Goal: Task Accomplishment & Management: Complete application form

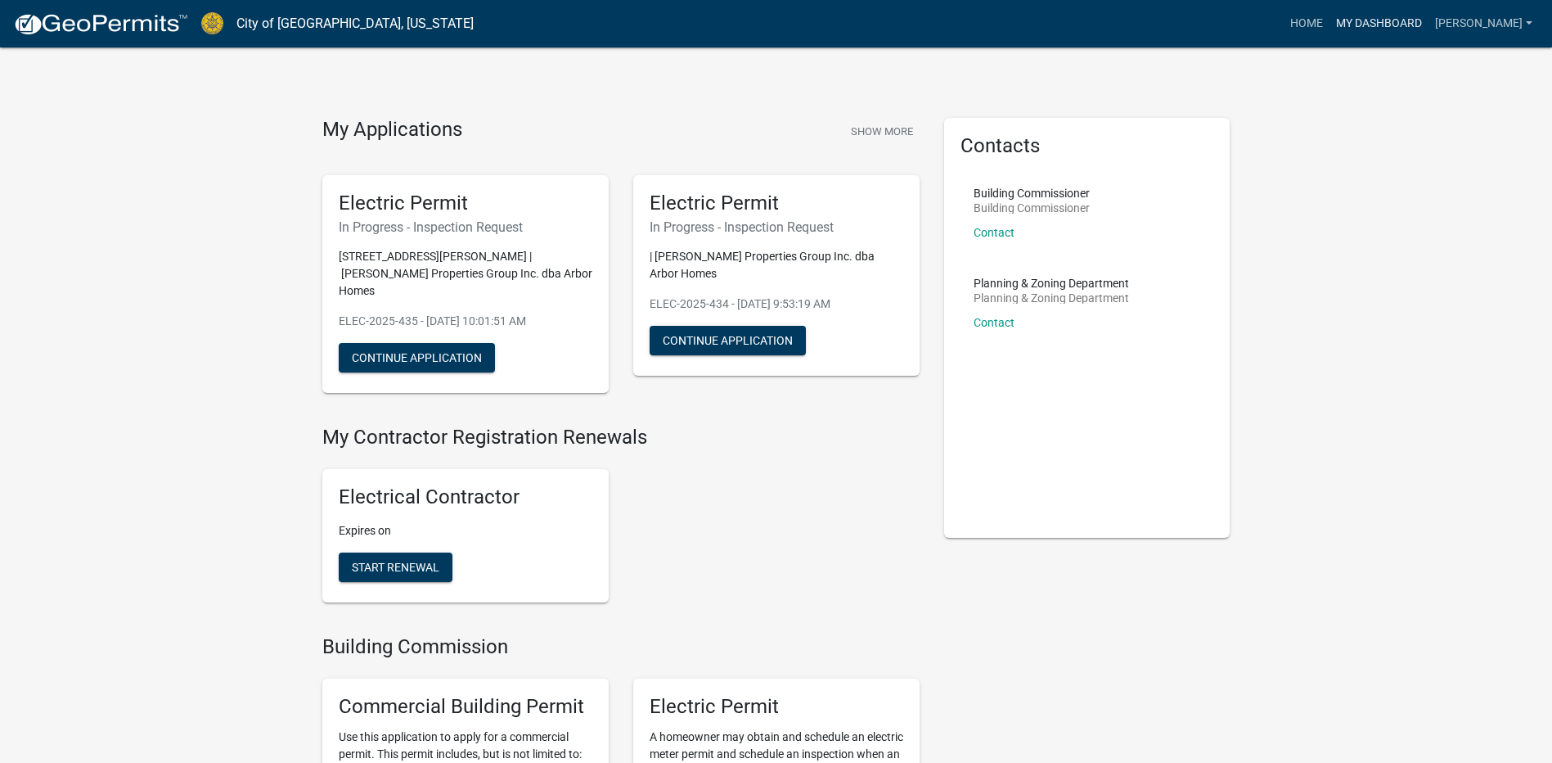
click at [1335, 21] on link "My Dashboard" at bounding box center [1379, 23] width 99 height 31
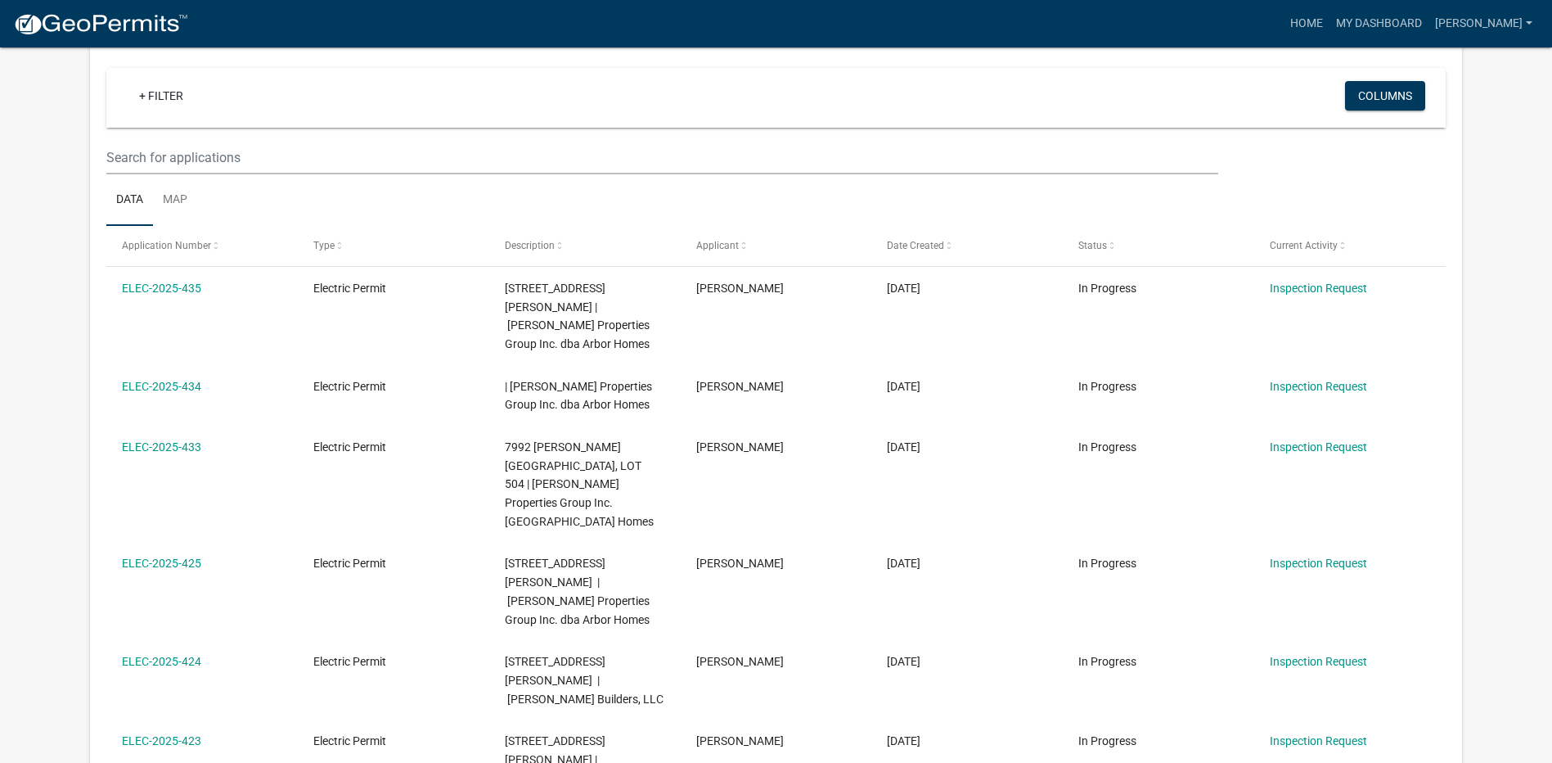
scroll to position [164, 0]
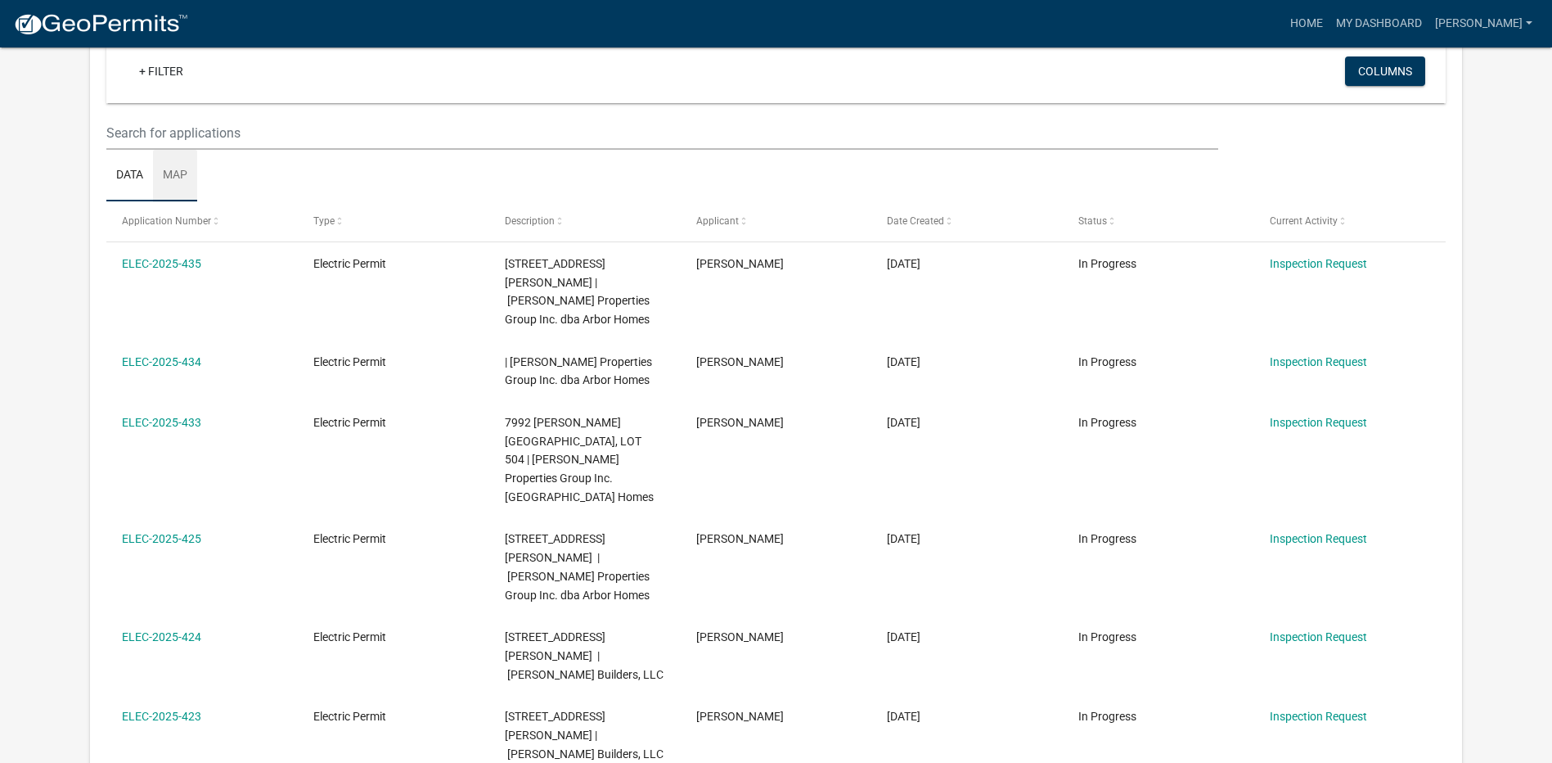
click at [180, 173] on link "Map" at bounding box center [175, 176] width 44 height 52
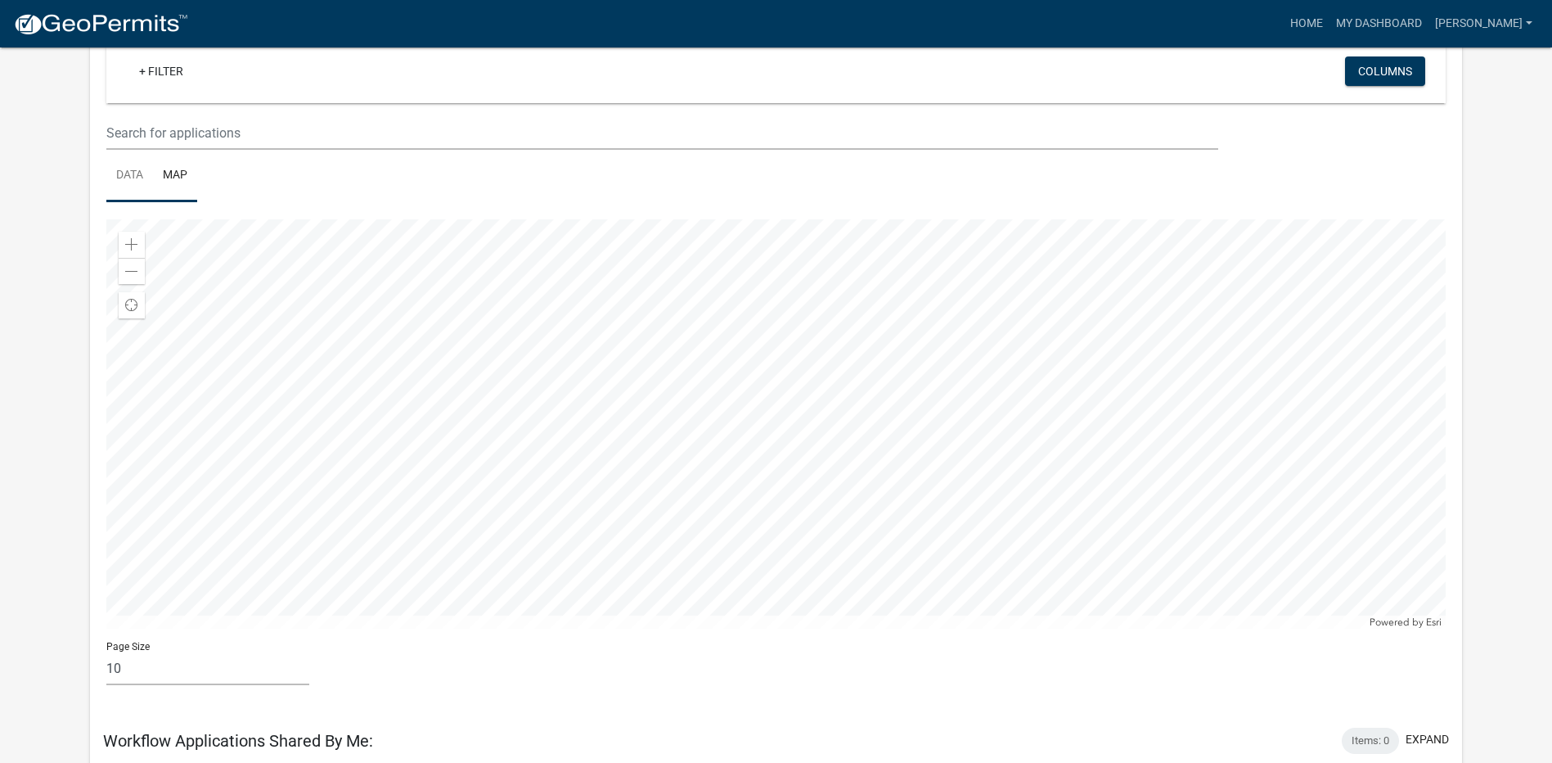
click at [128, 173] on link "Data" at bounding box center [129, 176] width 47 height 52
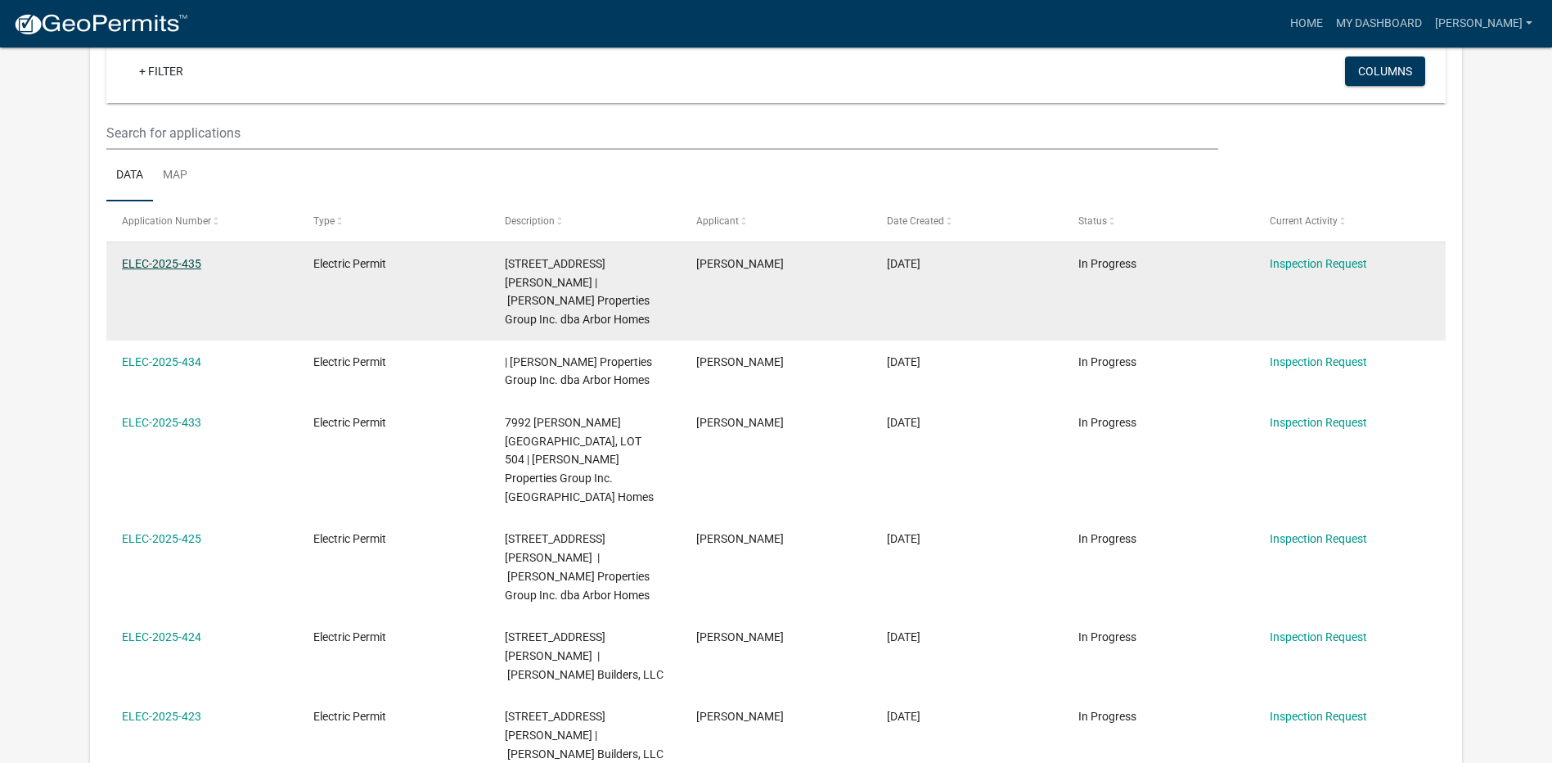
click at [179, 258] on link "ELEC-2025-435" at bounding box center [161, 263] width 79 height 13
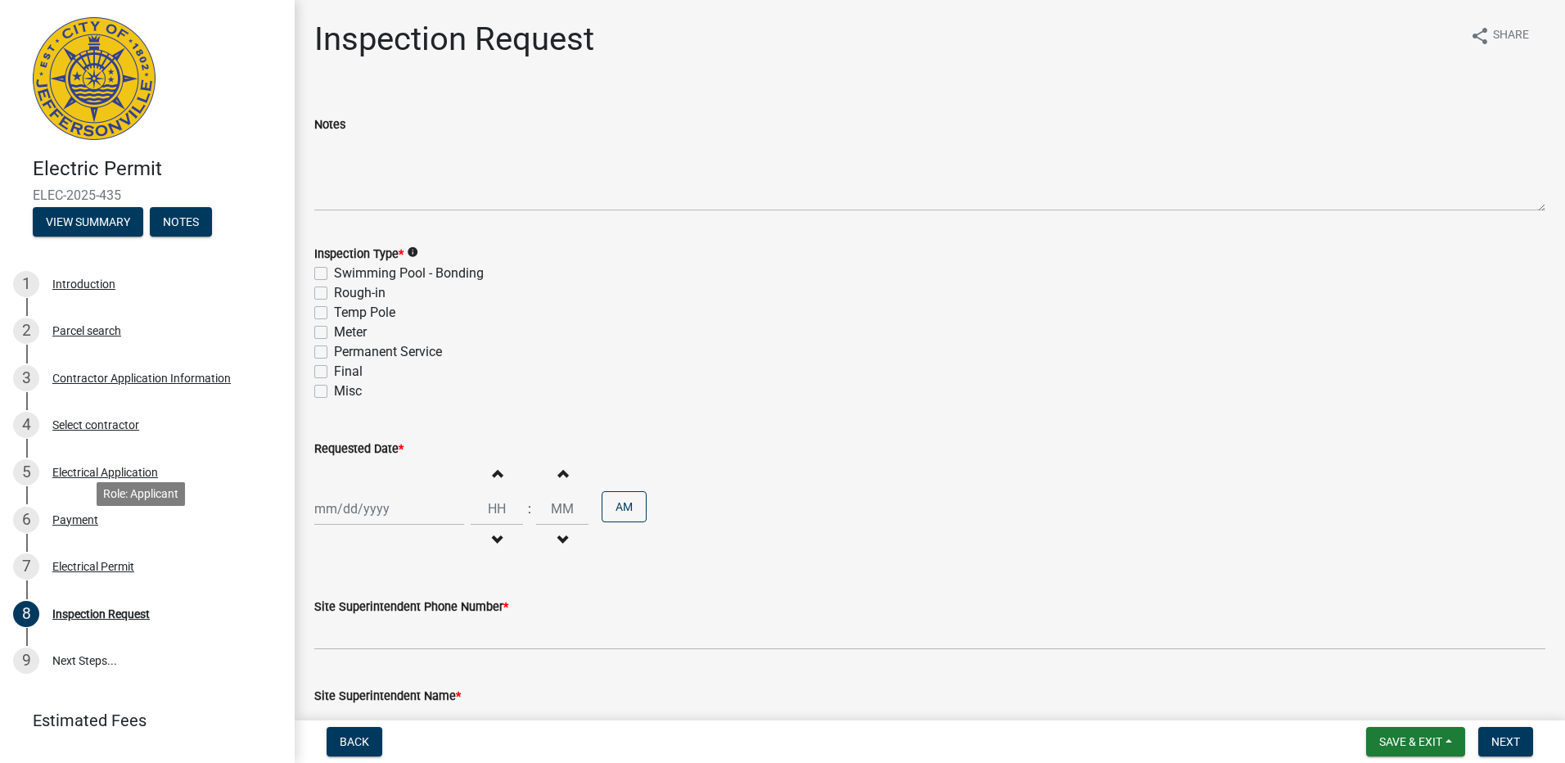
scroll to position [74, 0]
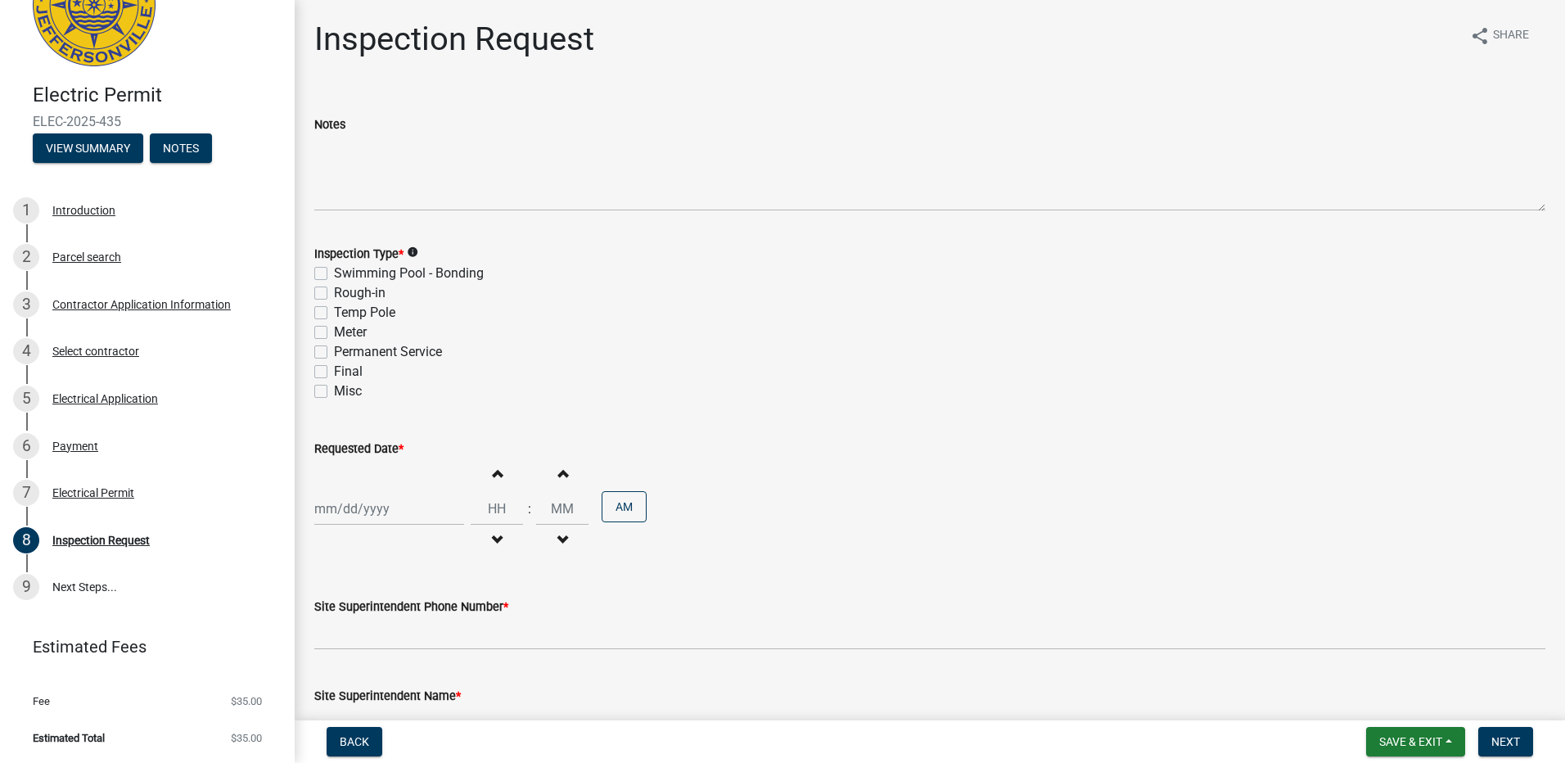
click at [334, 310] on label "Temp Pole" at bounding box center [364, 313] width 61 height 20
click at [334, 310] on input "Temp Pole" at bounding box center [339, 308] width 11 height 11
checkbox input "true"
checkbox input "false"
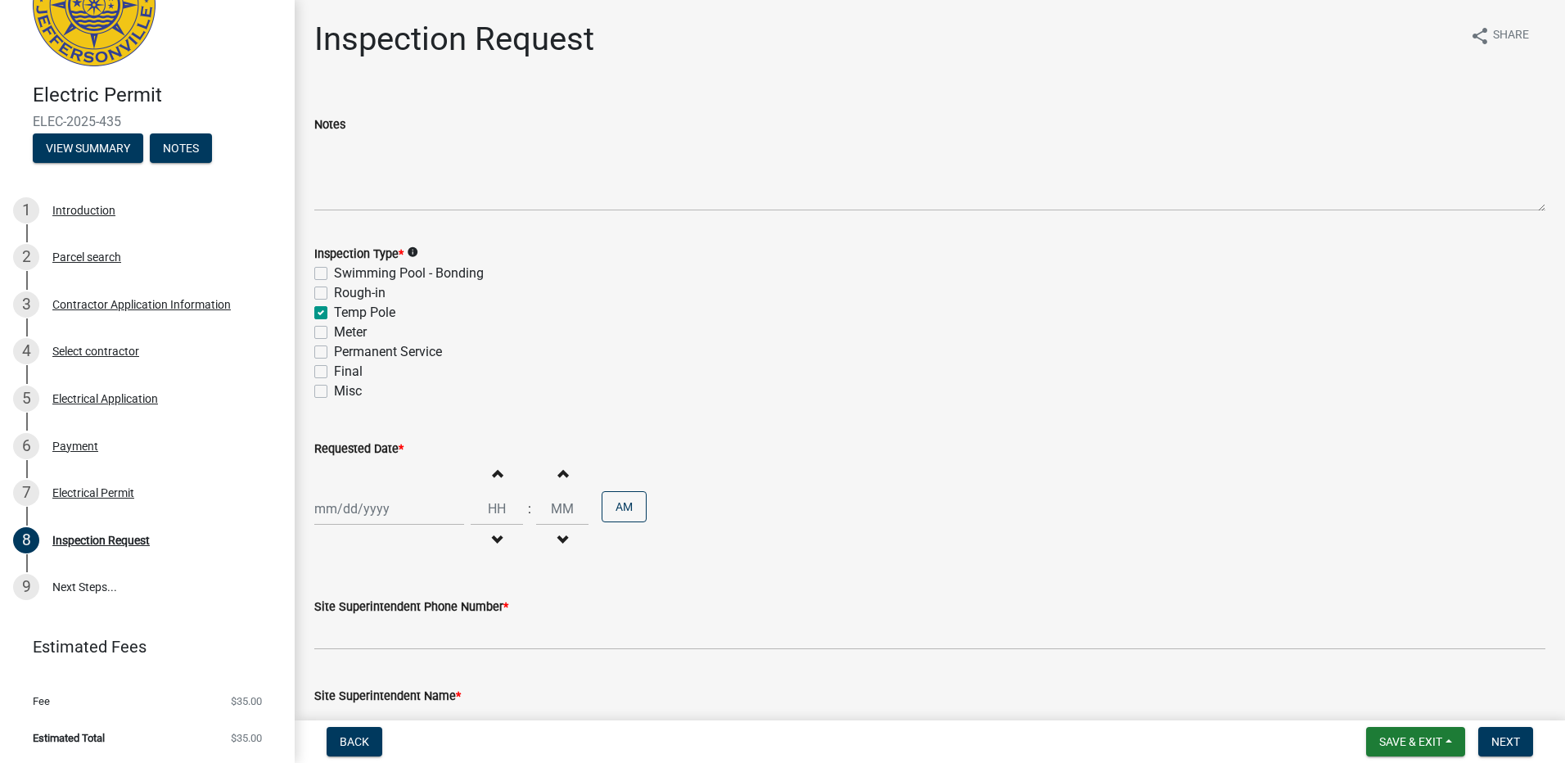
checkbox input "true"
checkbox input "false"
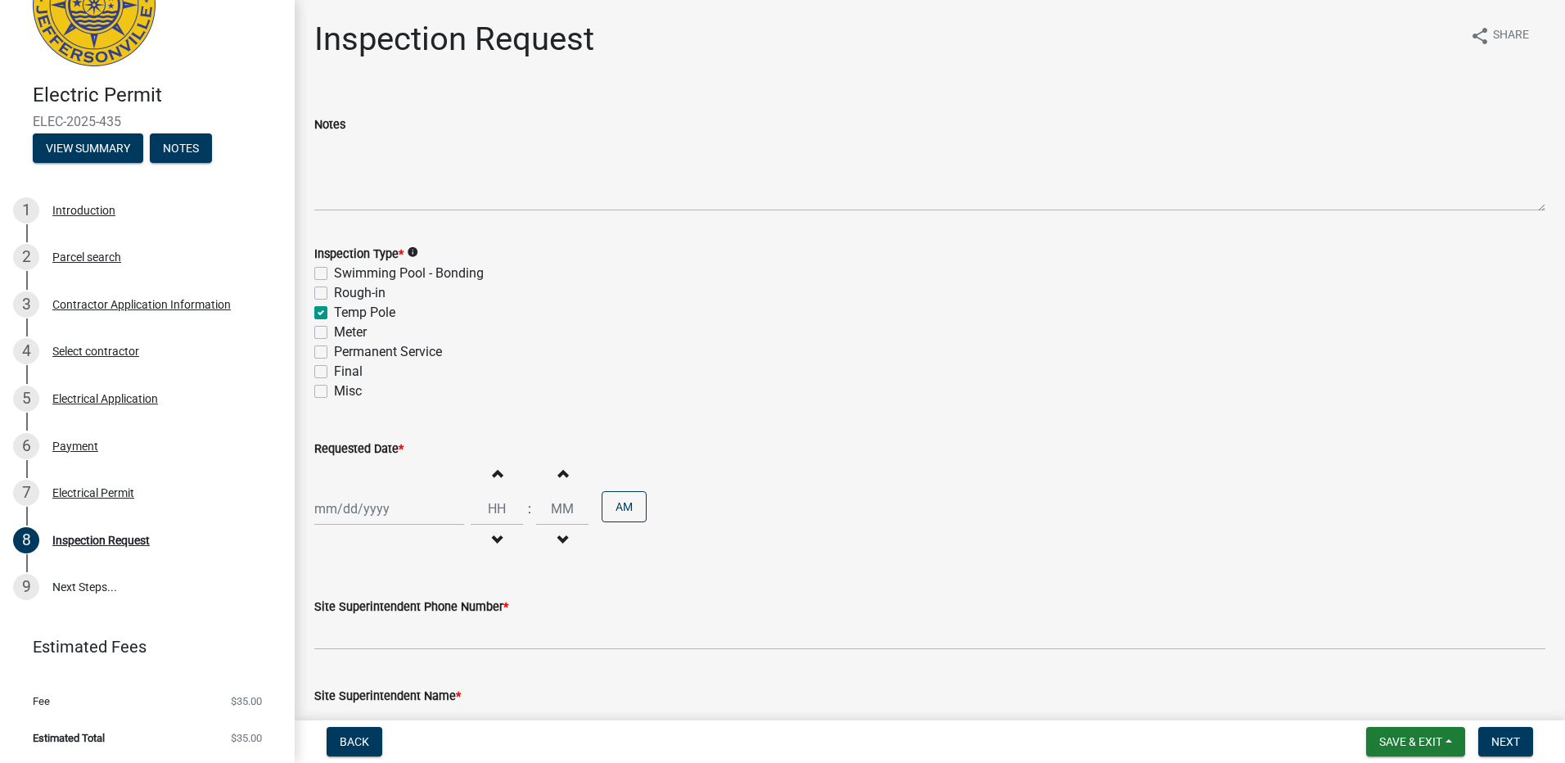
click at [348, 514] on div at bounding box center [389, 509] width 150 height 34
select select "8"
select select "2025"
click at [360, 394] on div "12" at bounding box center [357, 395] width 26 height 26
type input "[DATE]"
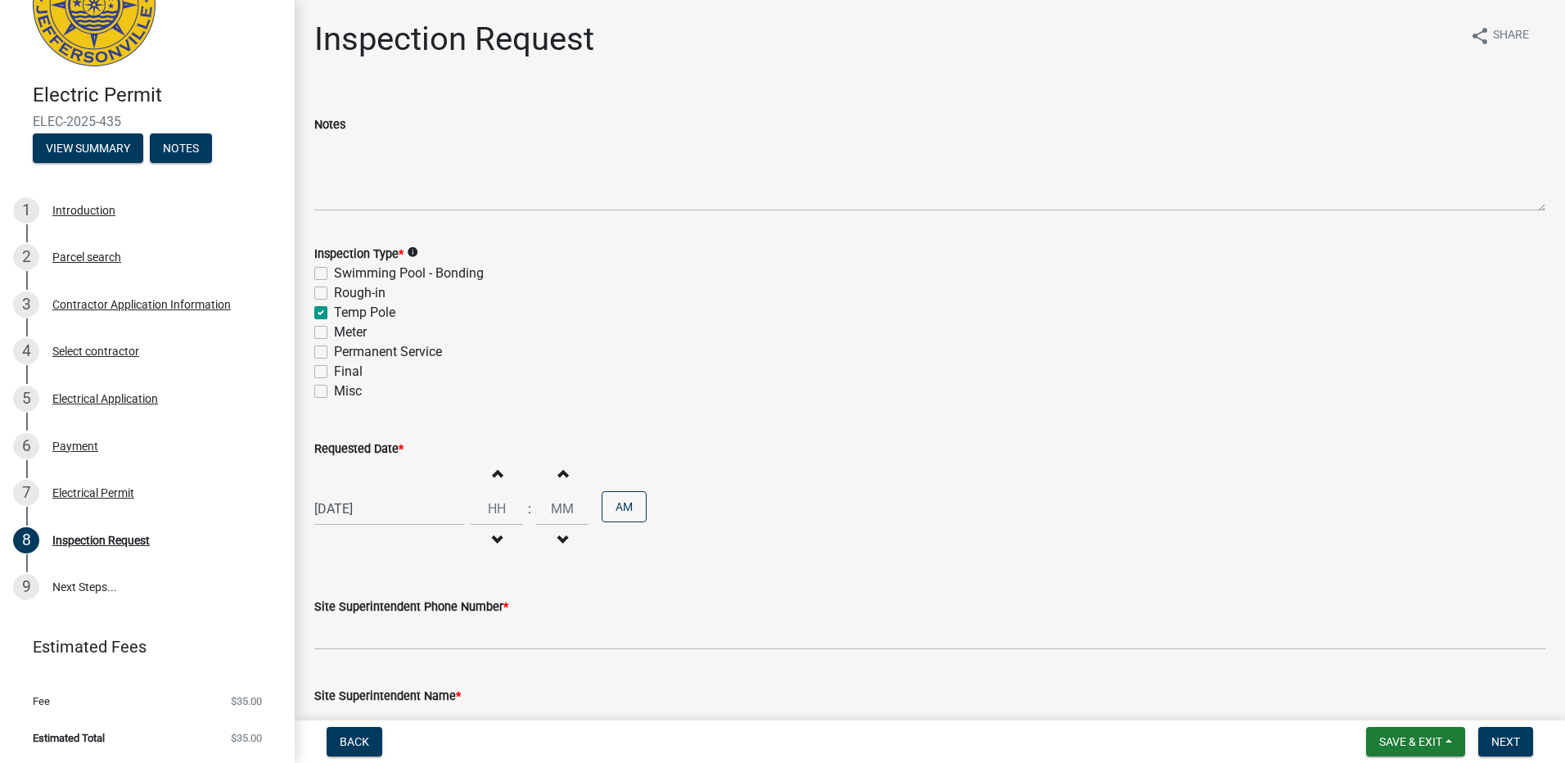
click at [493, 473] on span "button" at bounding box center [497, 472] width 8 height 13
type input "01"
type input "00"
click at [493, 473] on span "button" at bounding box center [497, 472] width 8 height 13
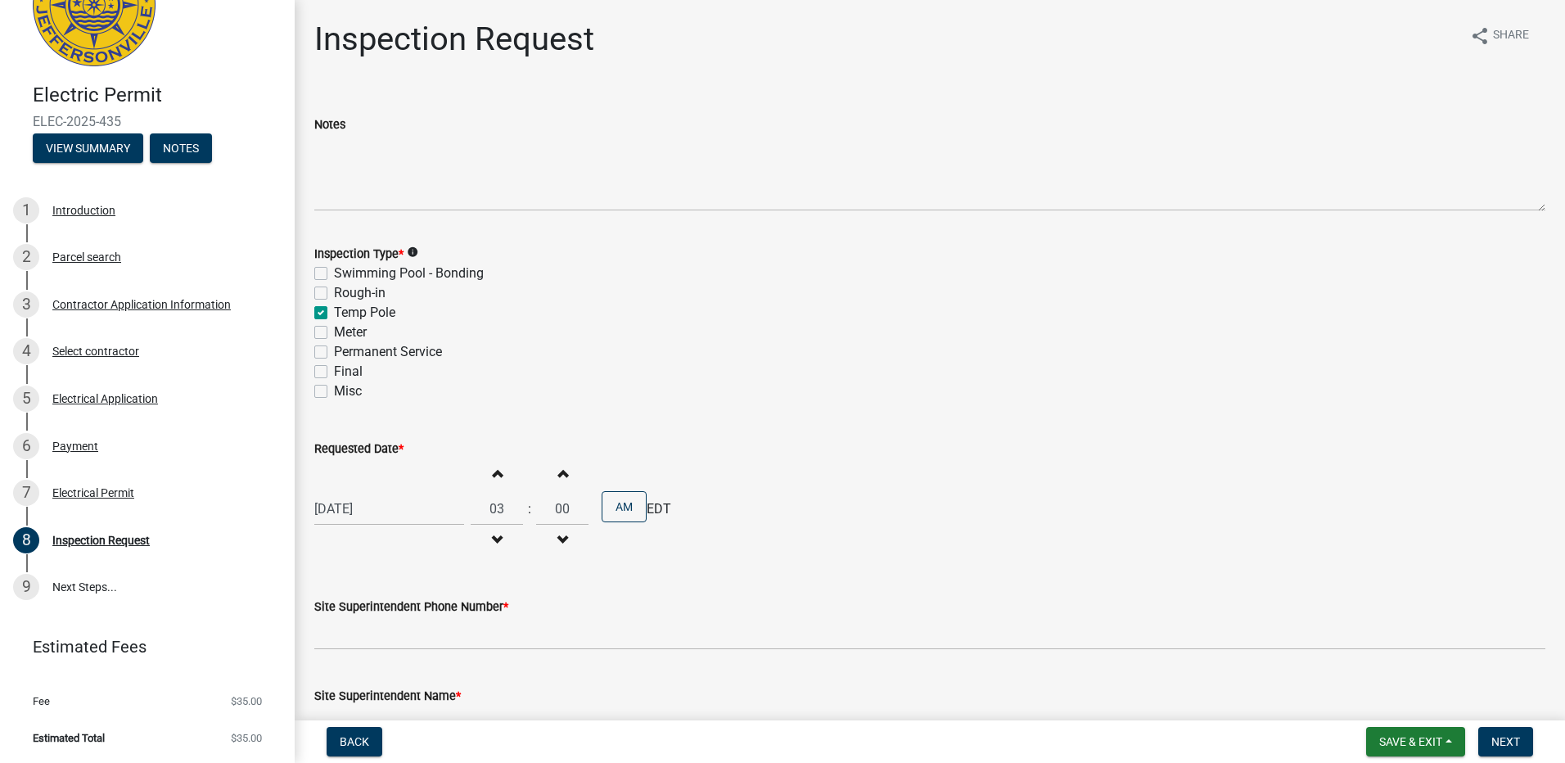
click at [493, 473] on span "button" at bounding box center [497, 472] width 8 height 13
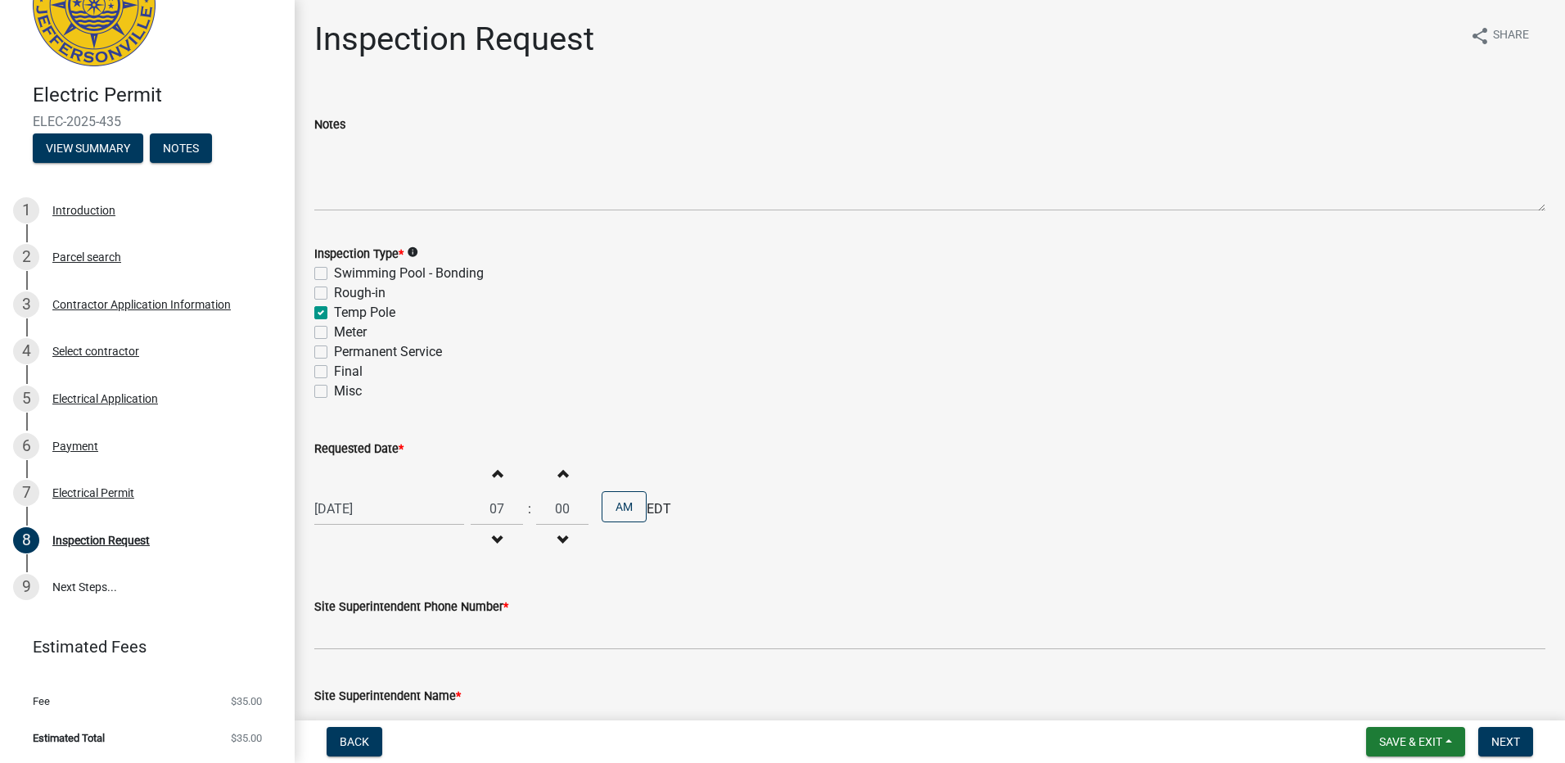
type input "08"
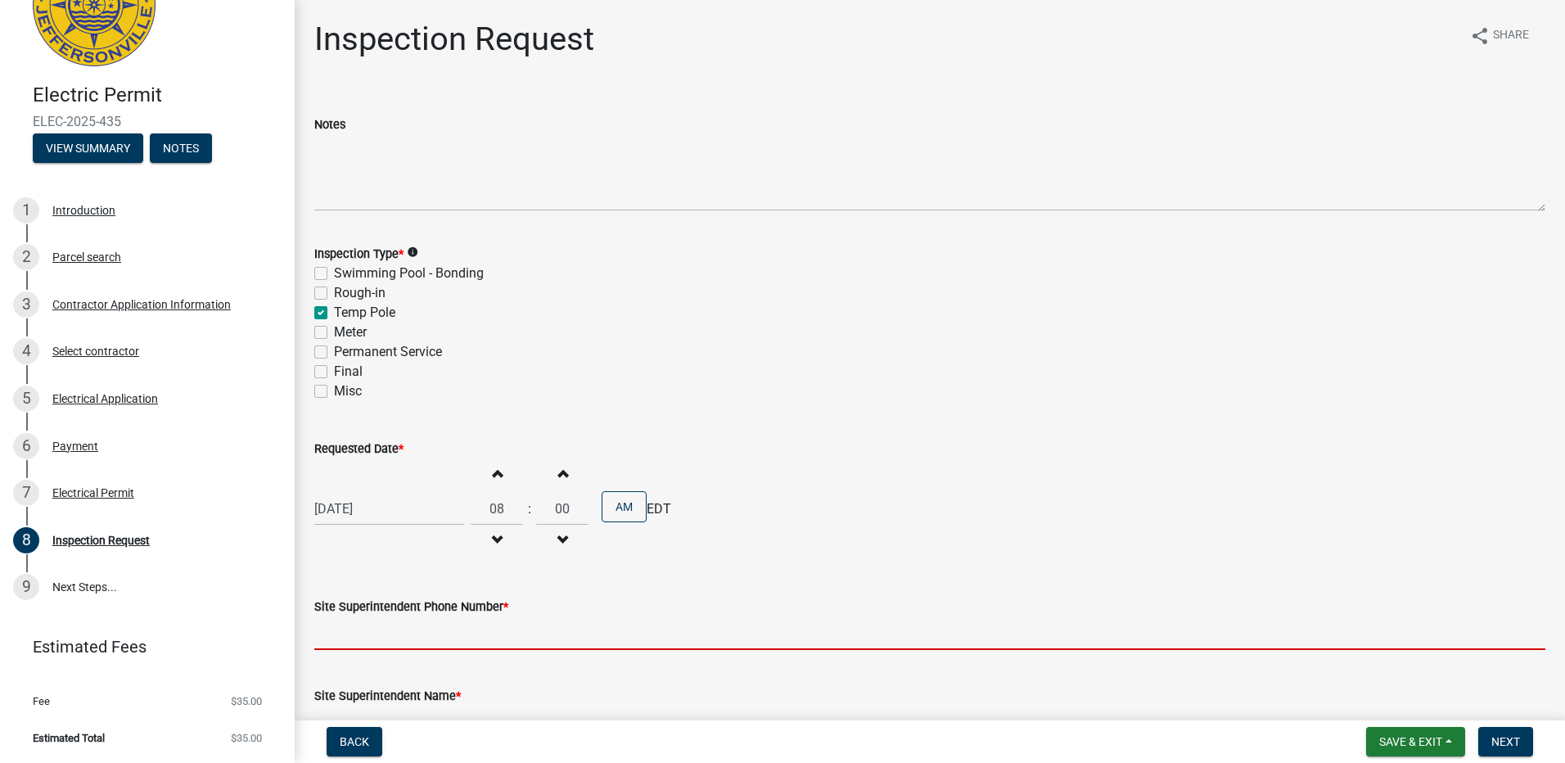
click at [363, 635] on input "Site Superintendent Phone Number *" at bounding box center [929, 633] width 1231 height 34
type input "5023611247"
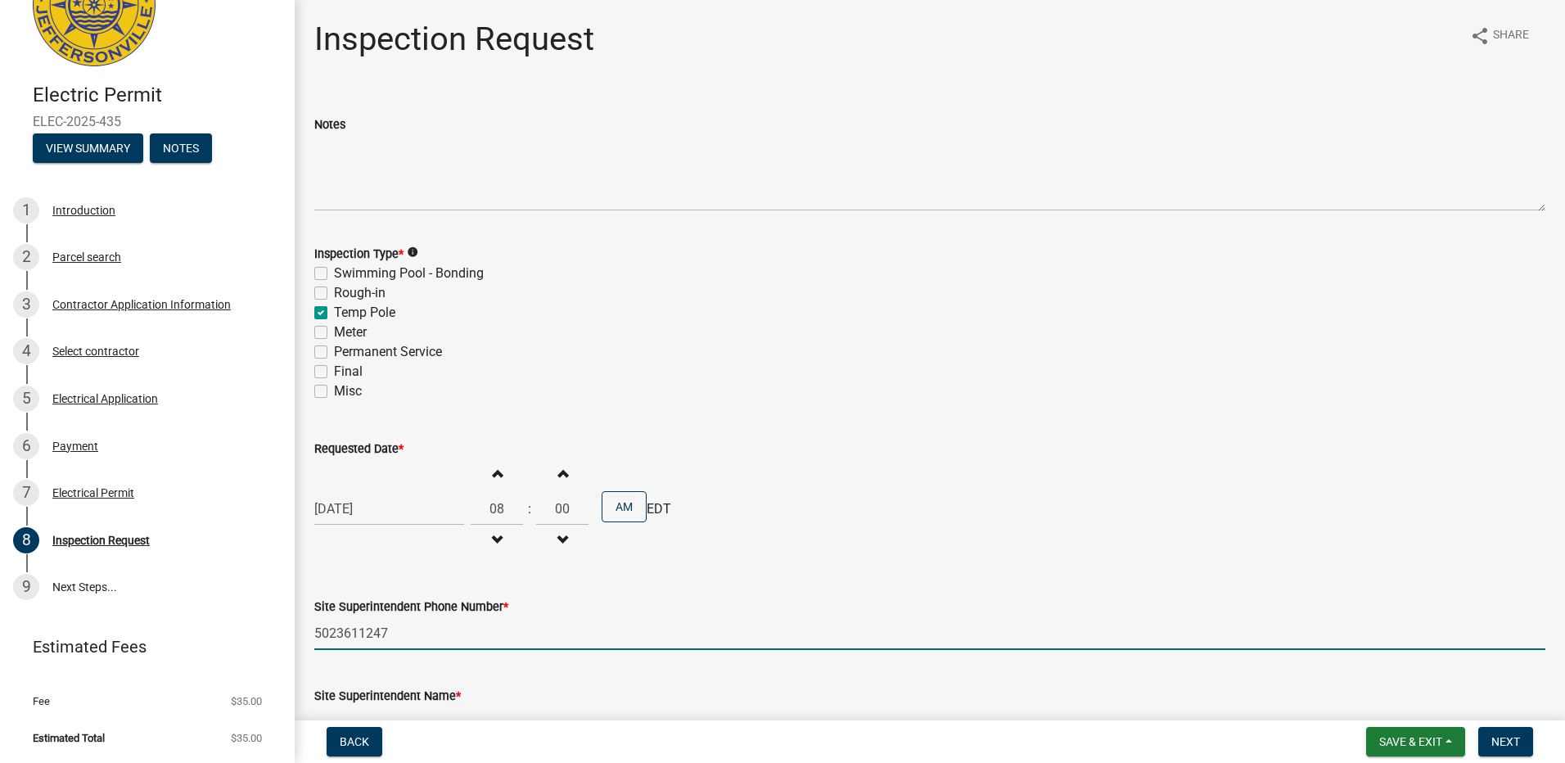
type input "[PERSON_NAME][EMAIL_ADDRESS][PERSON_NAME][DOMAIN_NAME]"
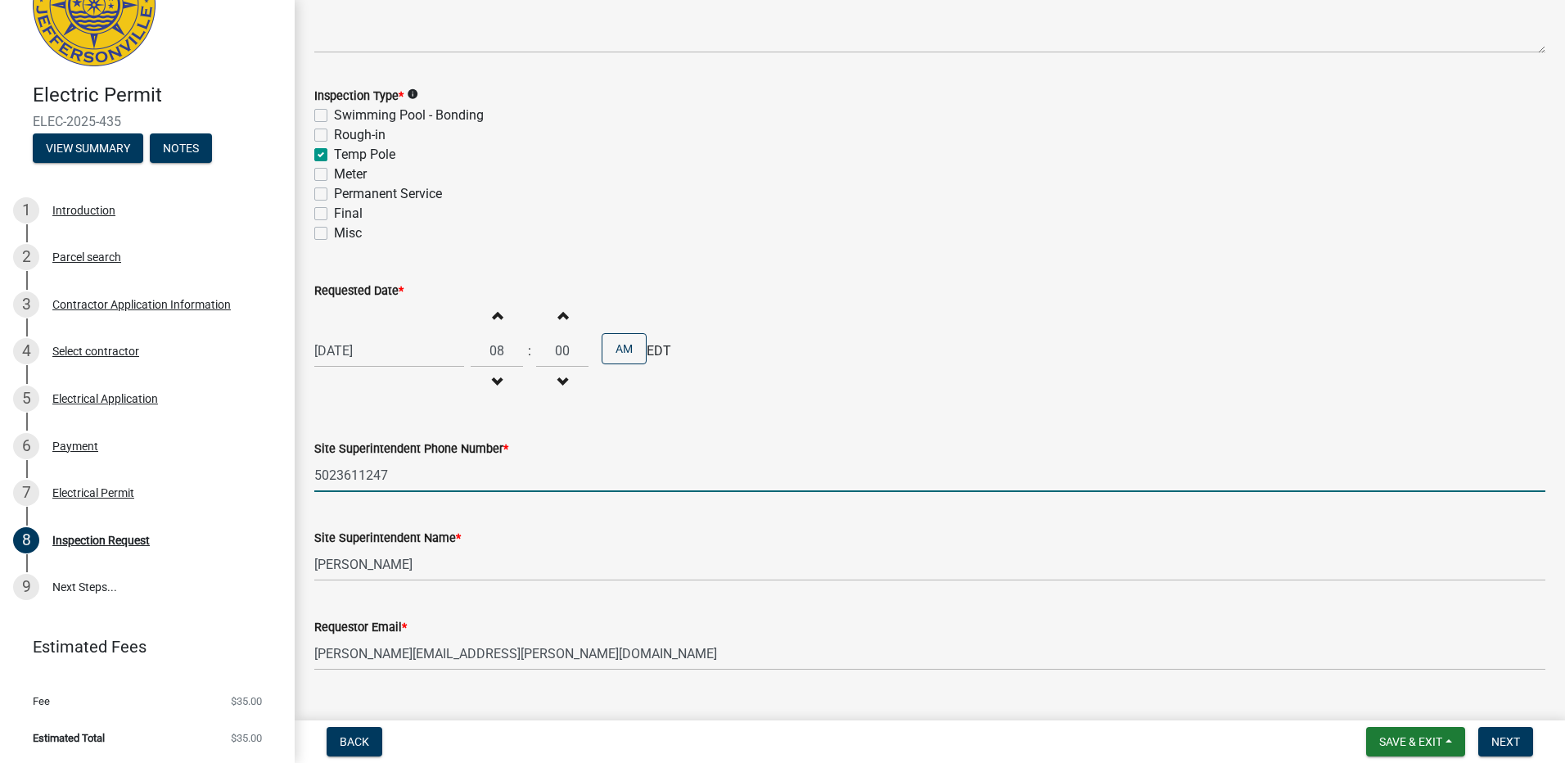
scroll to position [192, 0]
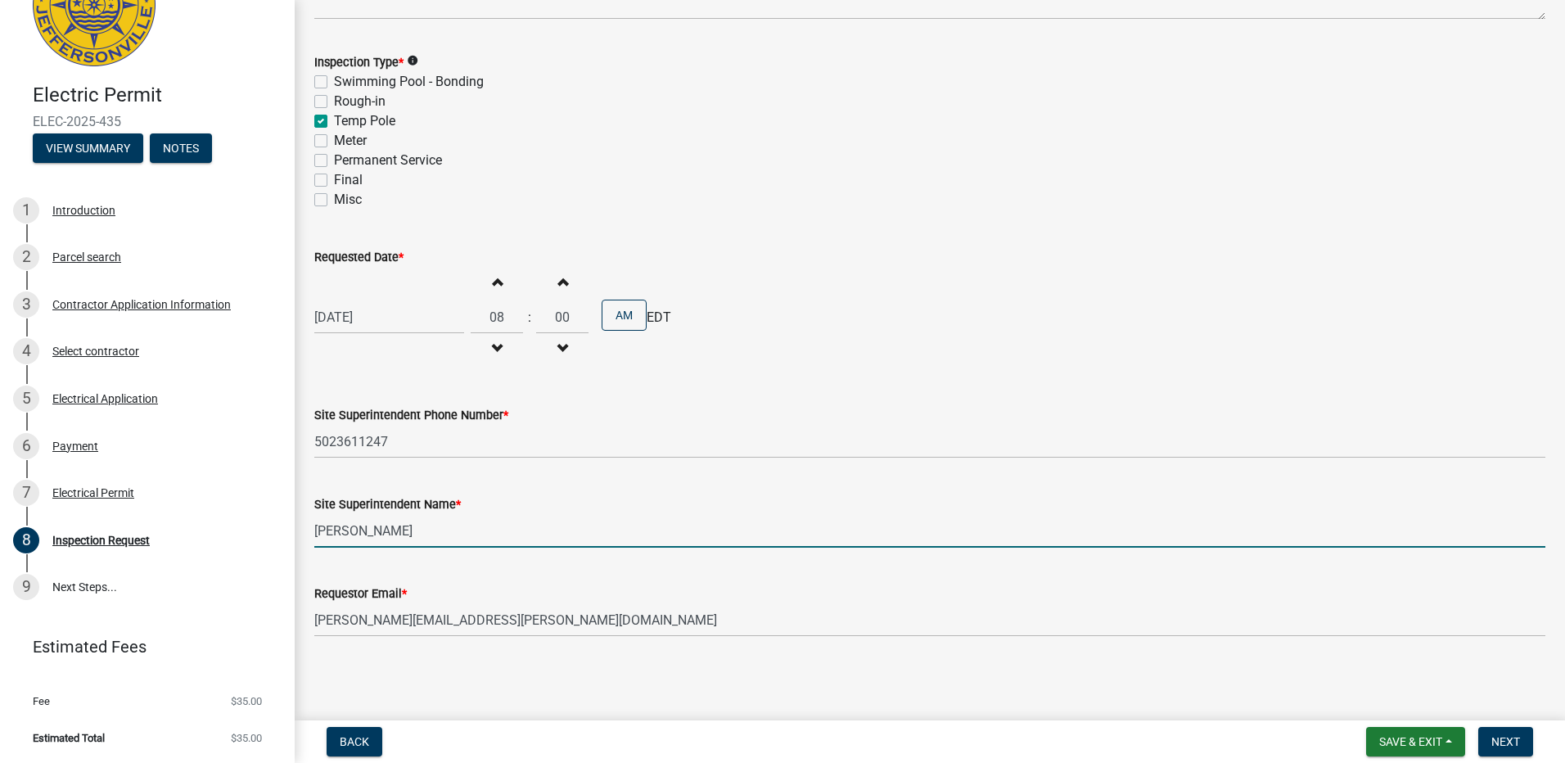
drag, startPoint x: 412, startPoint y: 537, endPoint x: 285, endPoint y: 519, distance: 128.1
click at [285, 519] on div "Electric Permit ELEC-2025-435 View Summary Notes 1 Introduction 2 Parcel search…" at bounding box center [782, 381] width 1565 height 763
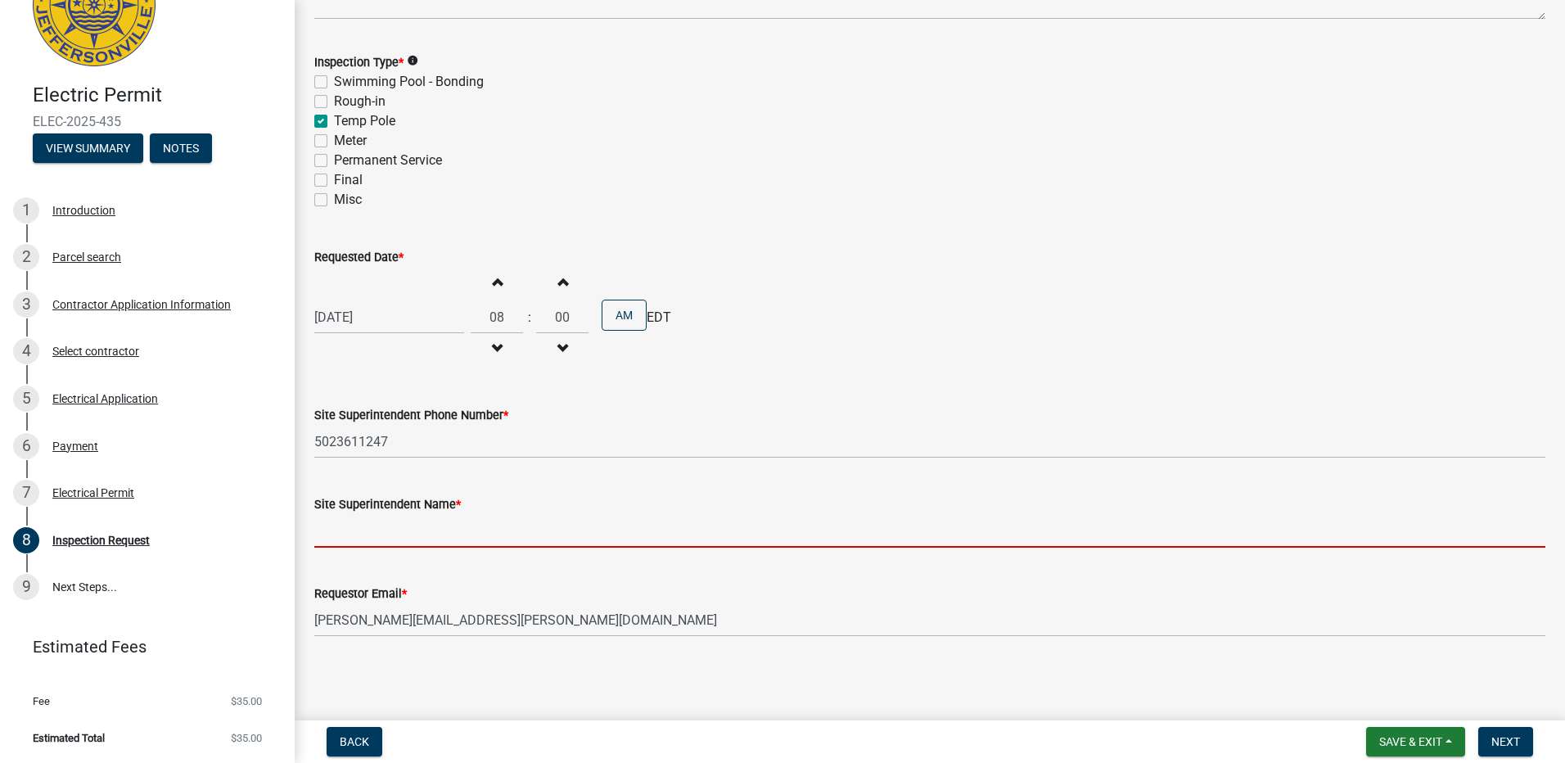
click at [342, 526] on input "Site Superintendent Name *" at bounding box center [929, 531] width 1231 height 34
type input "[PERSON_NAME]"
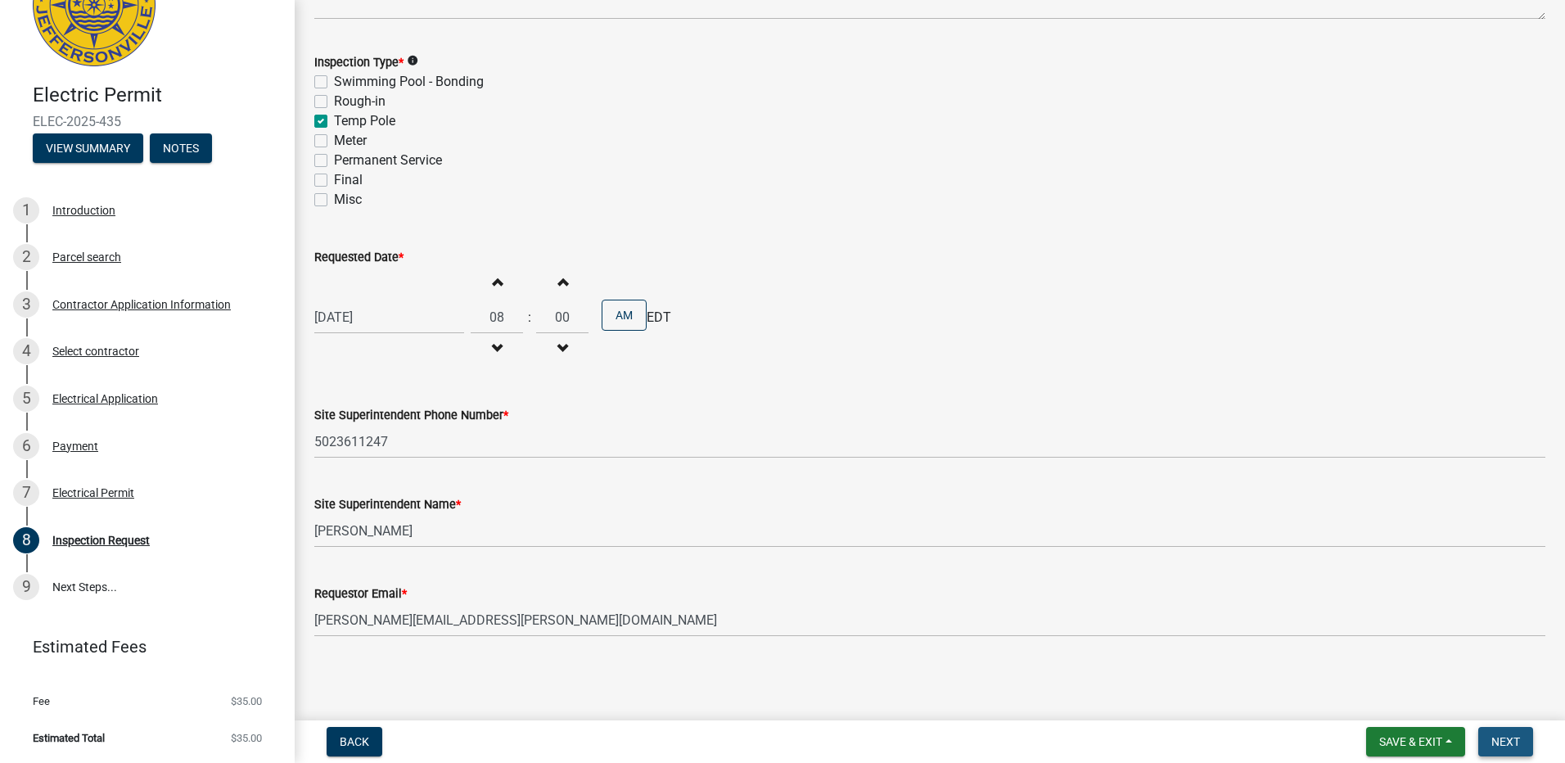
click at [1509, 733] on button "Next" at bounding box center [1505, 741] width 55 height 29
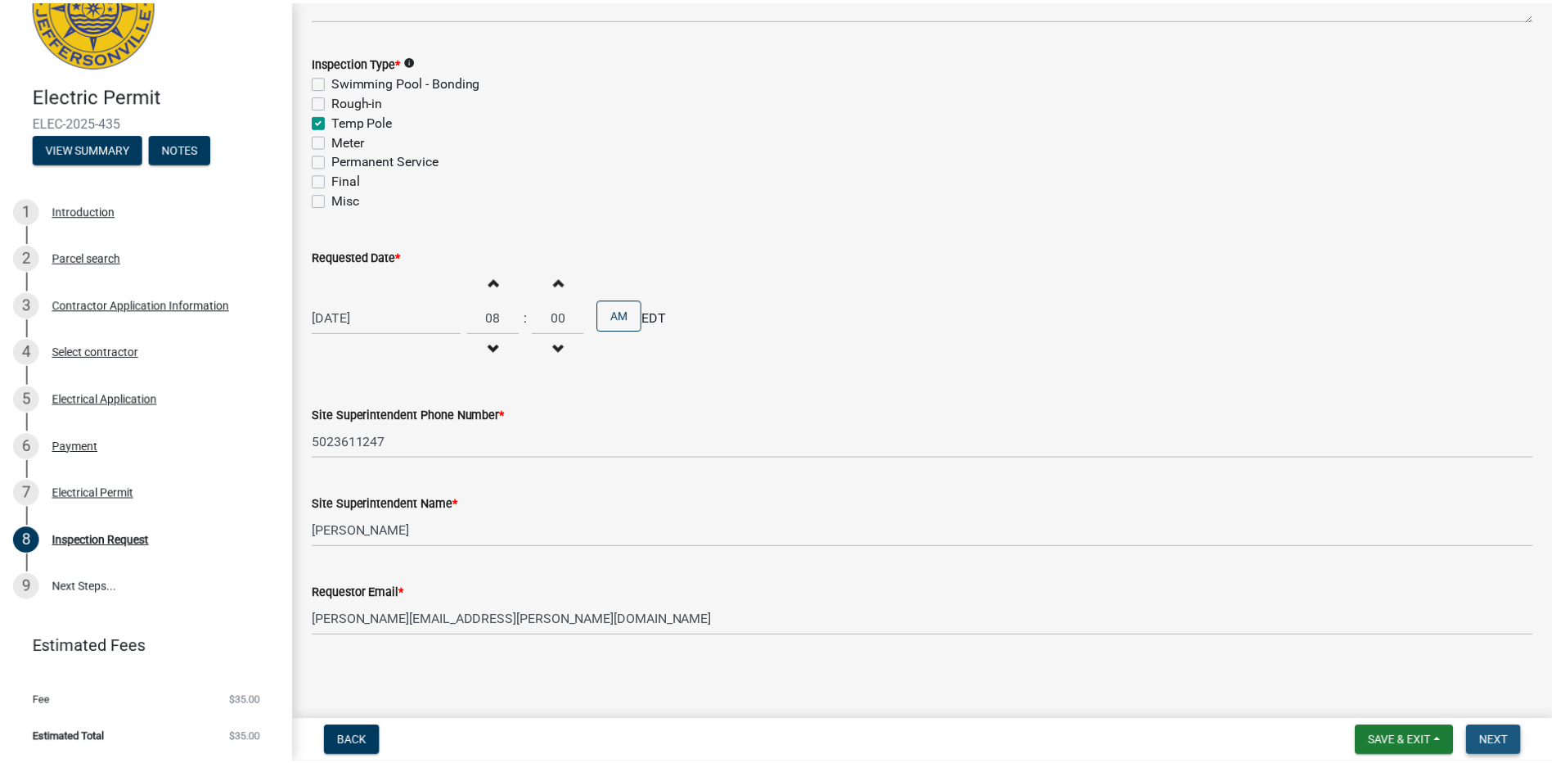
scroll to position [0, 0]
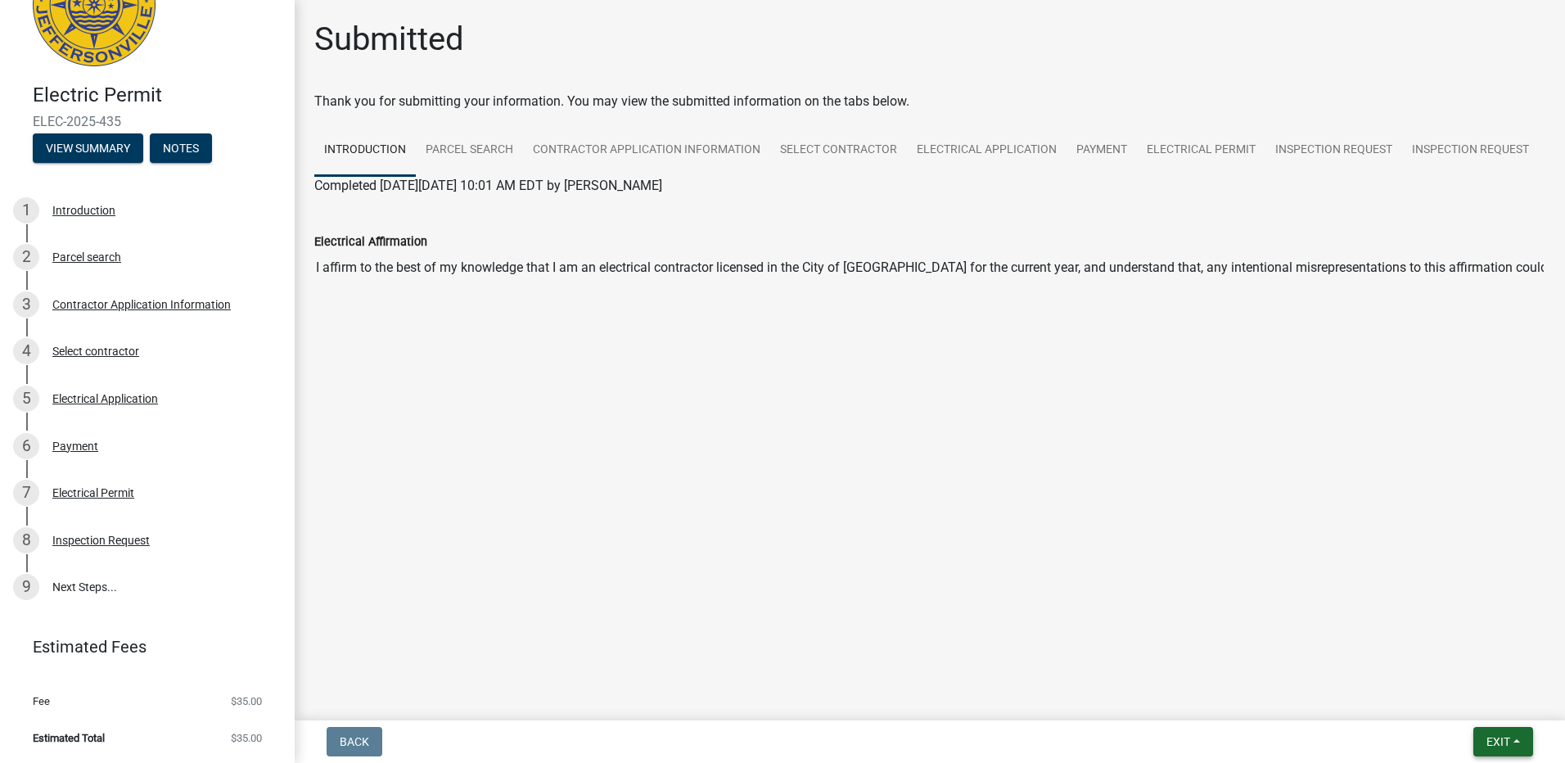
click at [1494, 738] on span "Exit" at bounding box center [1498, 741] width 24 height 13
click at [1459, 698] on button "Save & Exit" at bounding box center [1467, 698] width 131 height 39
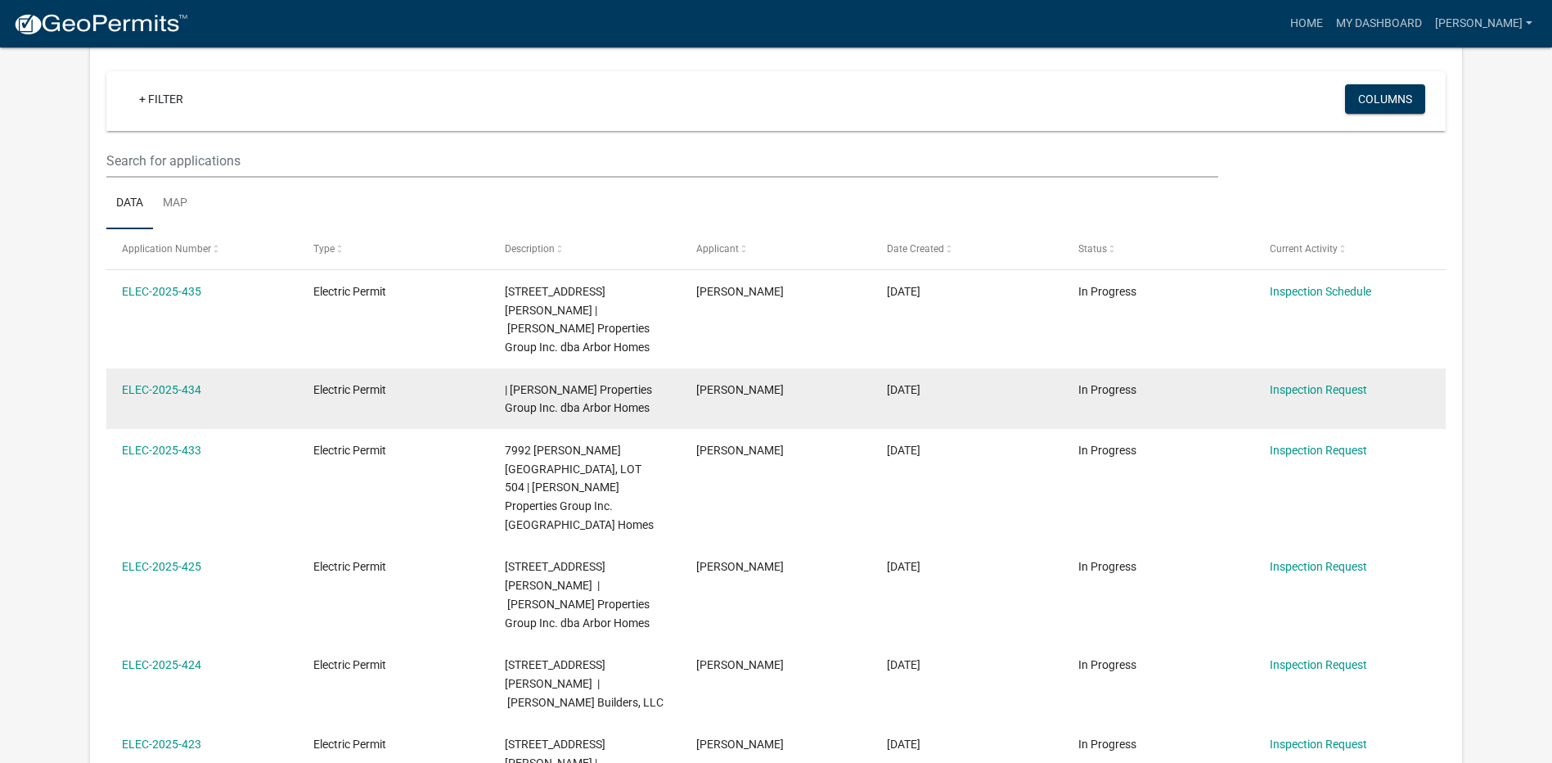
scroll to position [164, 0]
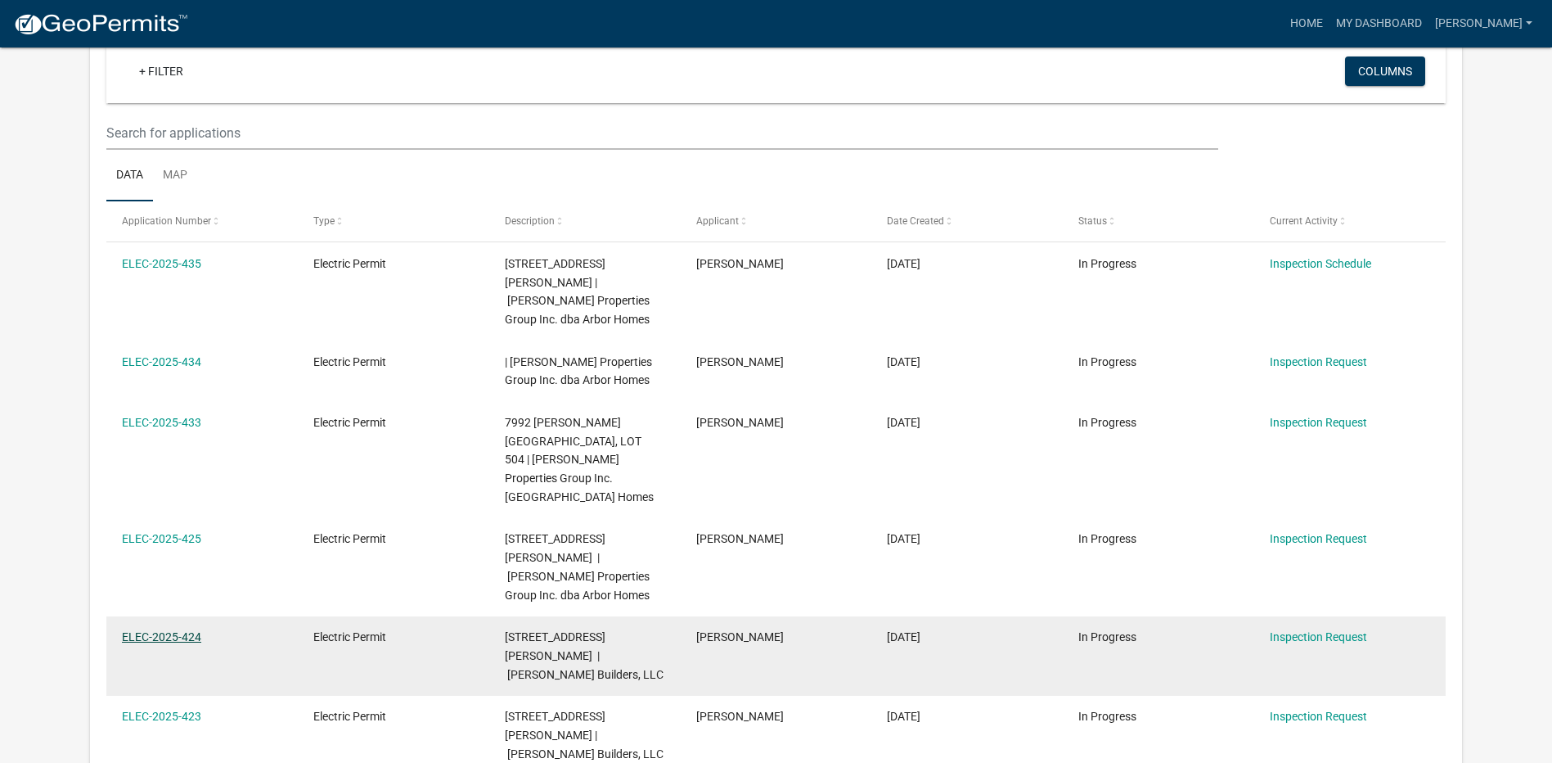
click at [156, 630] on link "ELEC-2025-424" at bounding box center [161, 636] width 79 height 13
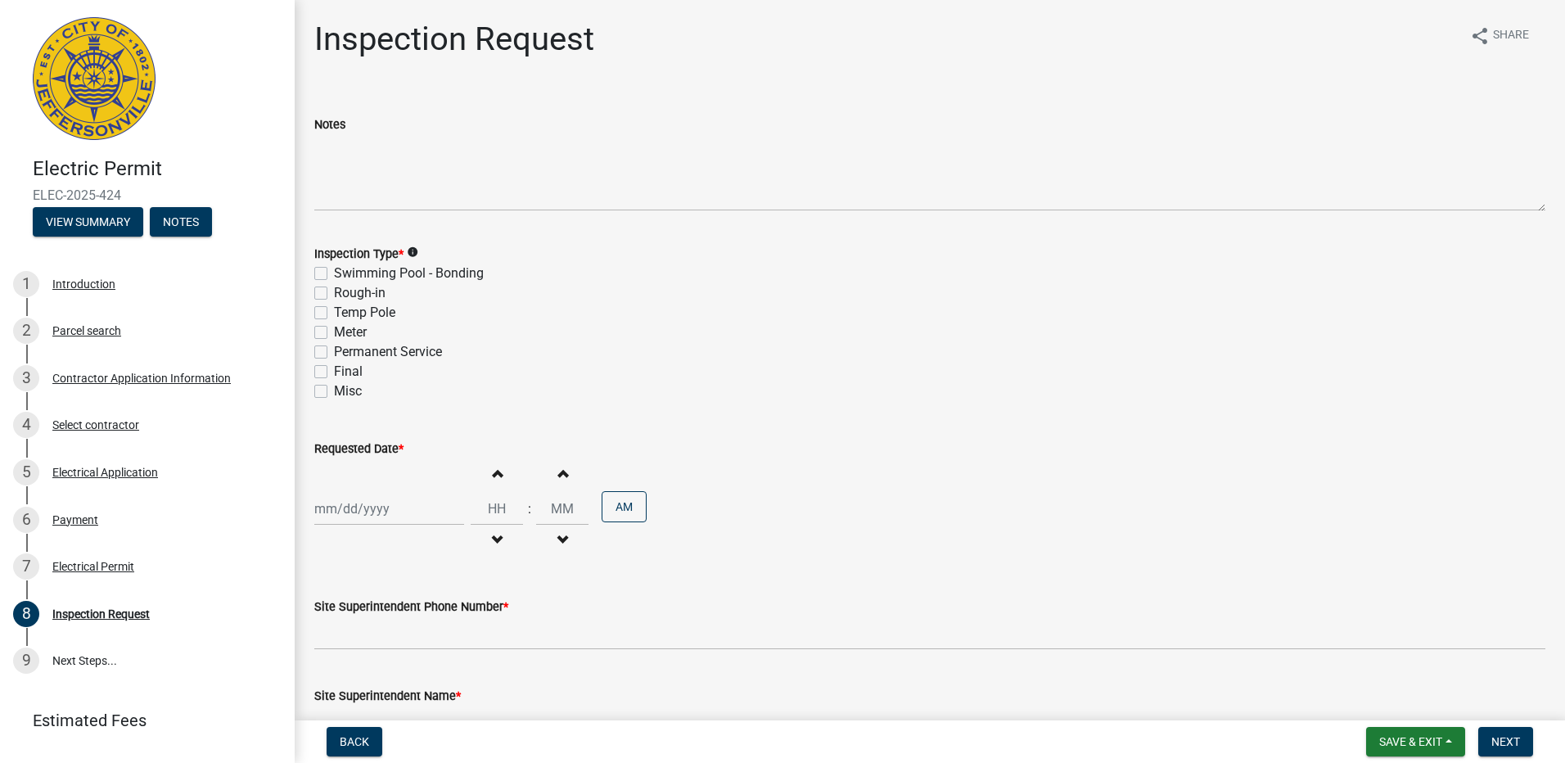
click at [334, 313] on label "Temp Pole" at bounding box center [364, 313] width 61 height 20
click at [334, 313] on input "Temp Pole" at bounding box center [339, 308] width 11 height 11
checkbox input "true"
checkbox input "false"
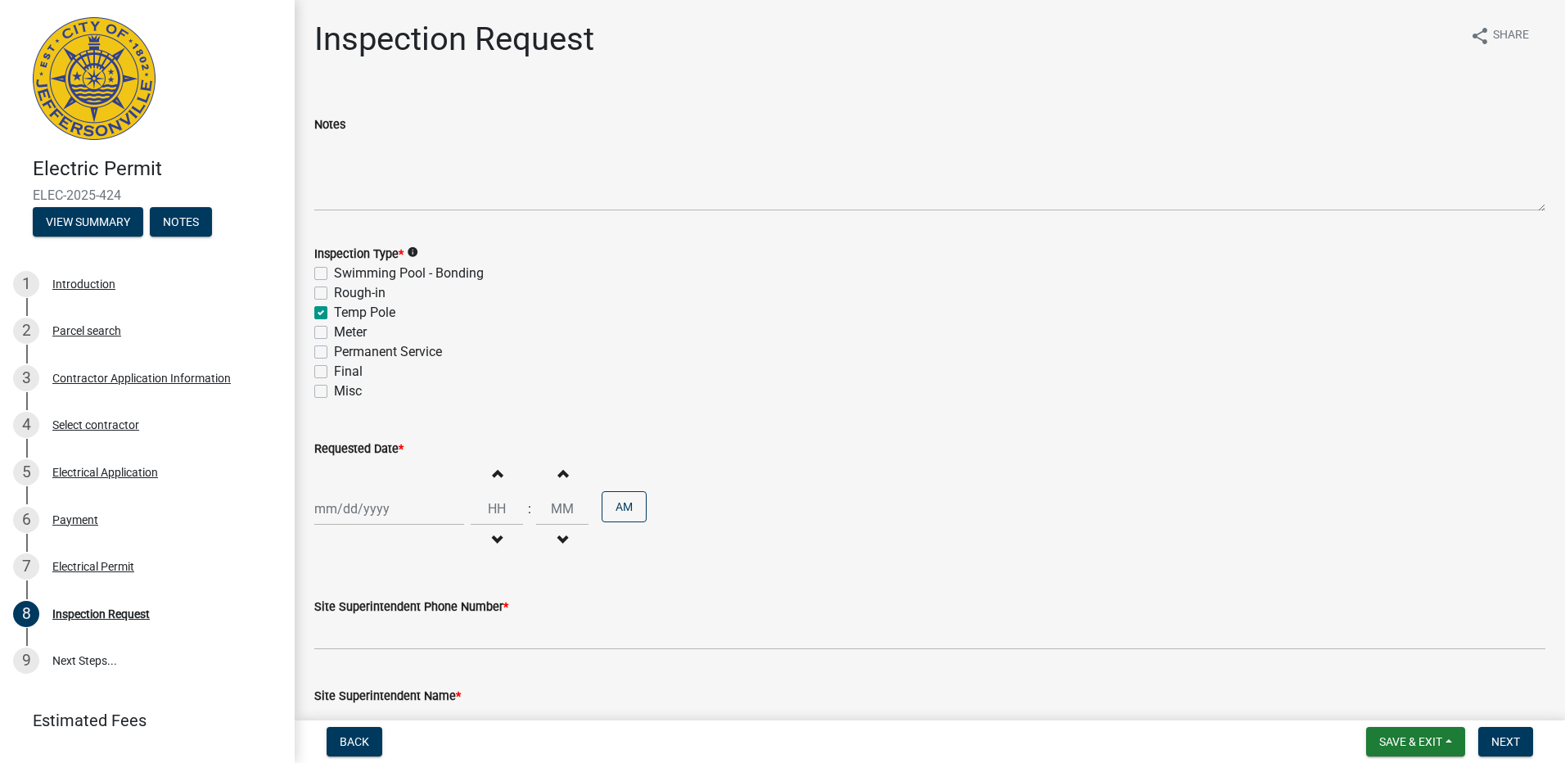
checkbox input "true"
checkbox input "false"
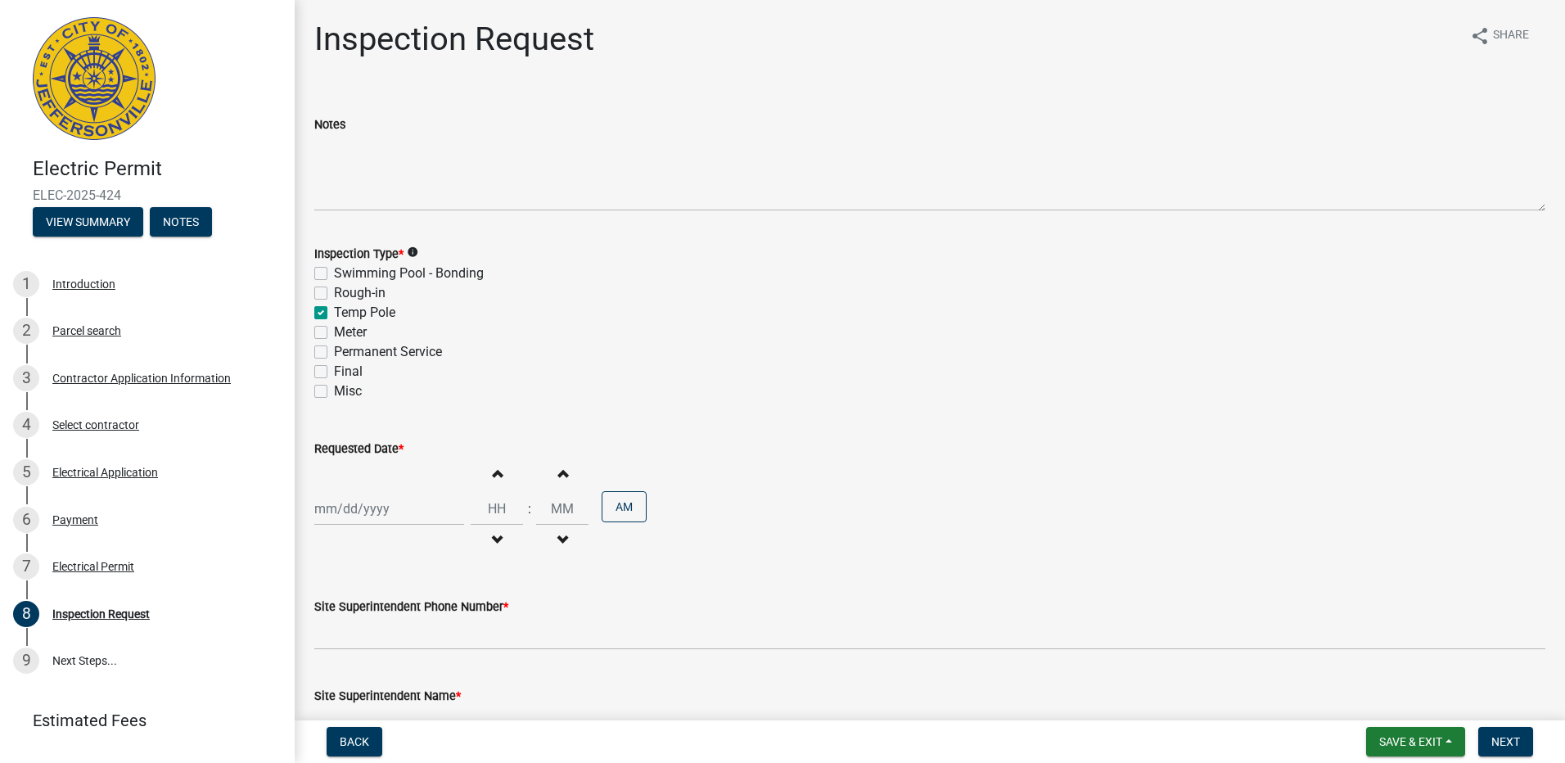
click at [340, 511] on div at bounding box center [389, 509] width 150 height 34
select select "8"
select select "2025"
click at [355, 398] on div "12" at bounding box center [357, 395] width 26 height 26
type input "[DATE]"
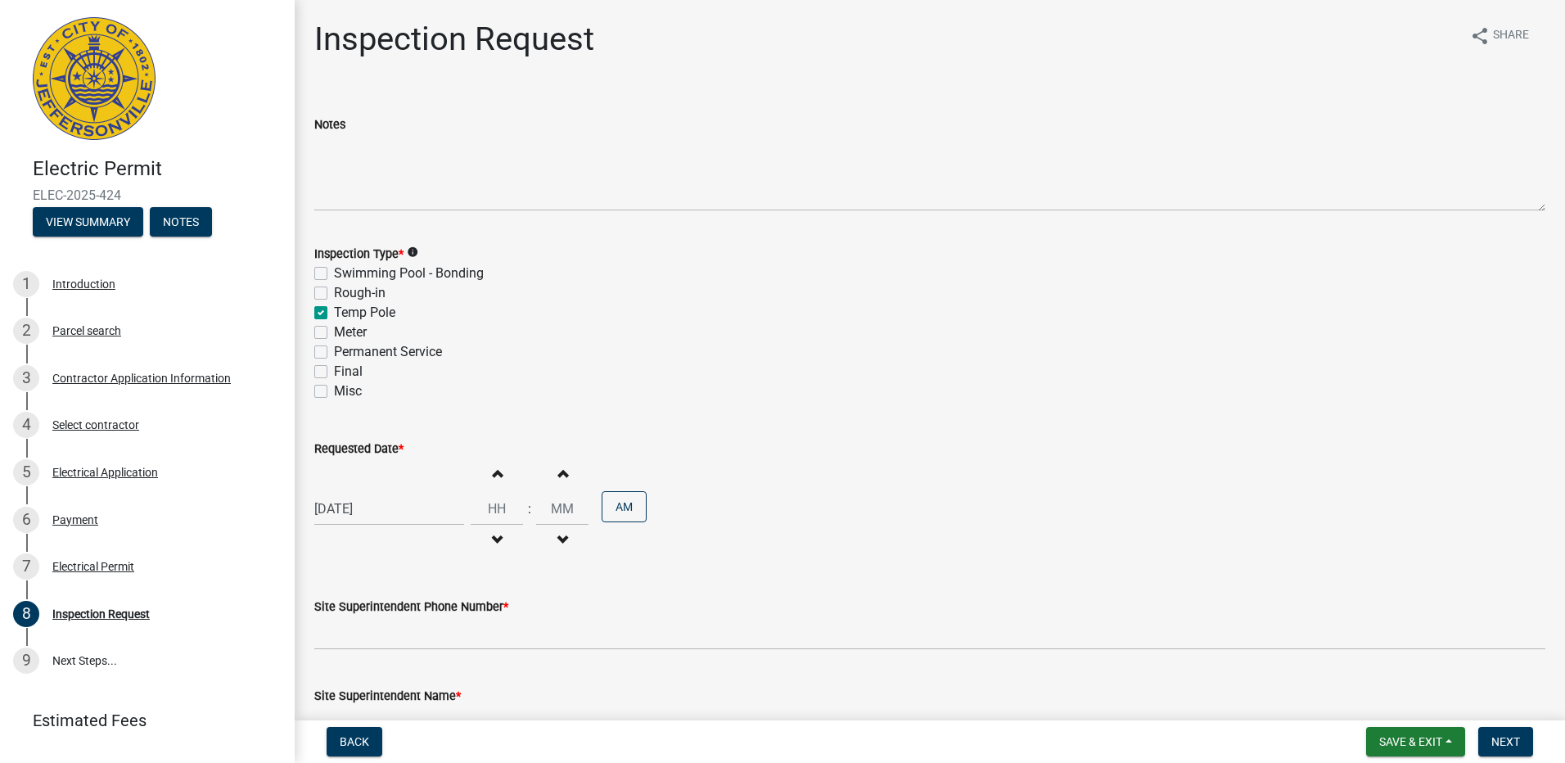
click at [493, 474] on span "button" at bounding box center [497, 472] width 8 height 13
type input "01"
type input "00"
click at [493, 474] on span "button" at bounding box center [497, 472] width 8 height 13
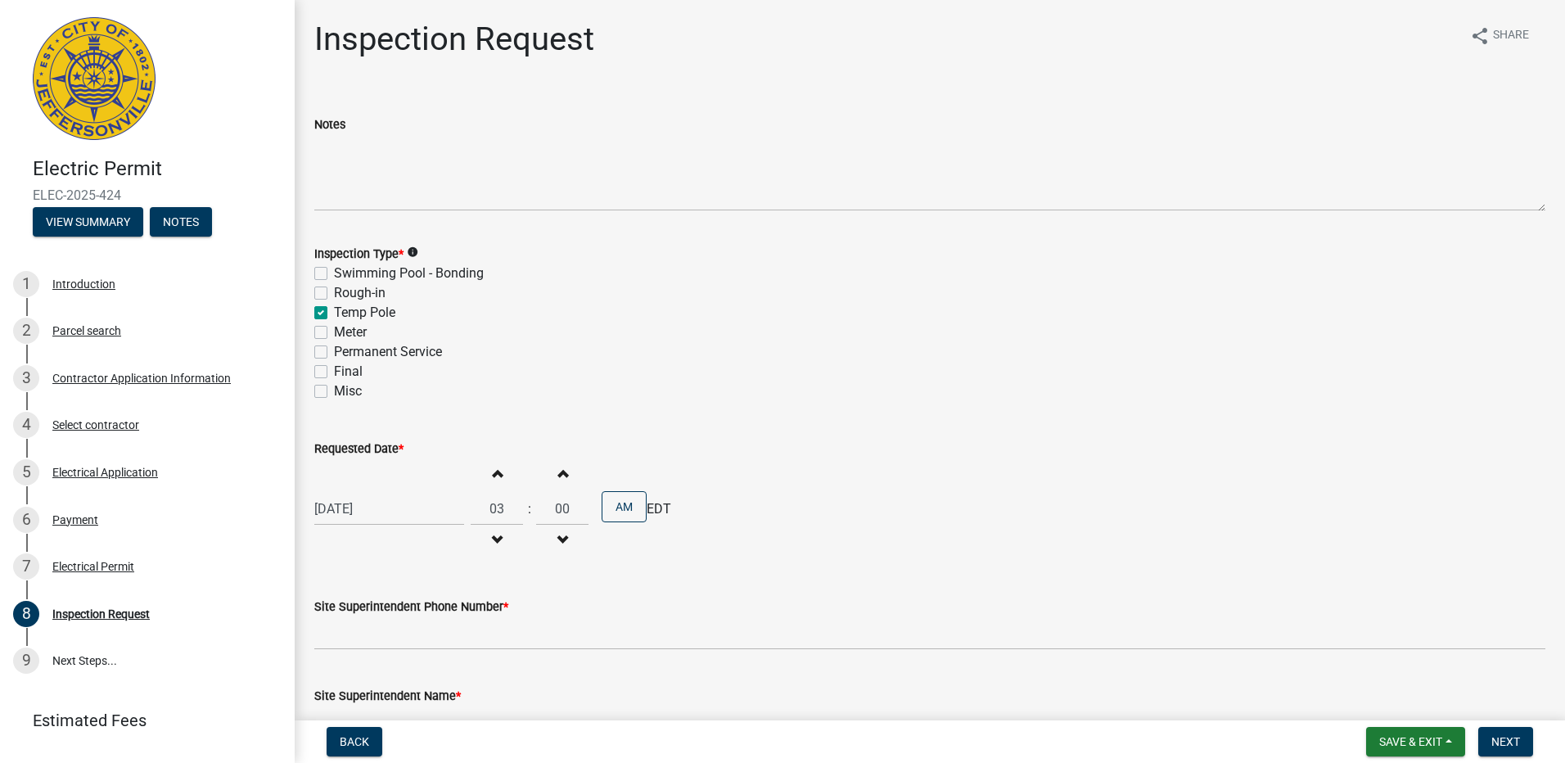
click at [493, 474] on span "button" at bounding box center [497, 472] width 8 height 13
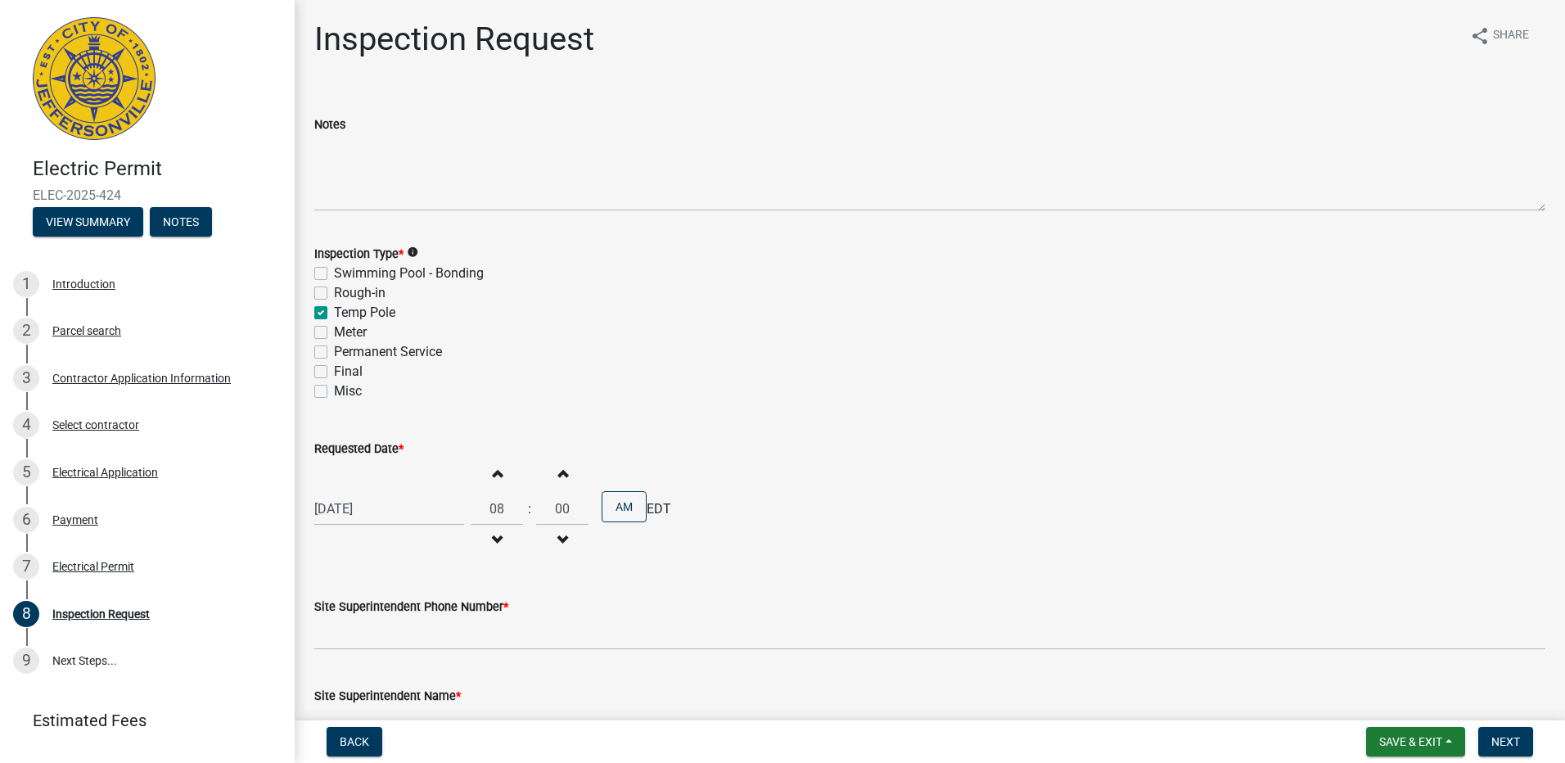
click at [493, 474] on span "button" at bounding box center [497, 472] width 8 height 13
click at [484, 539] on button "Decrement hours" at bounding box center [497, 539] width 34 height 29
type input "07"
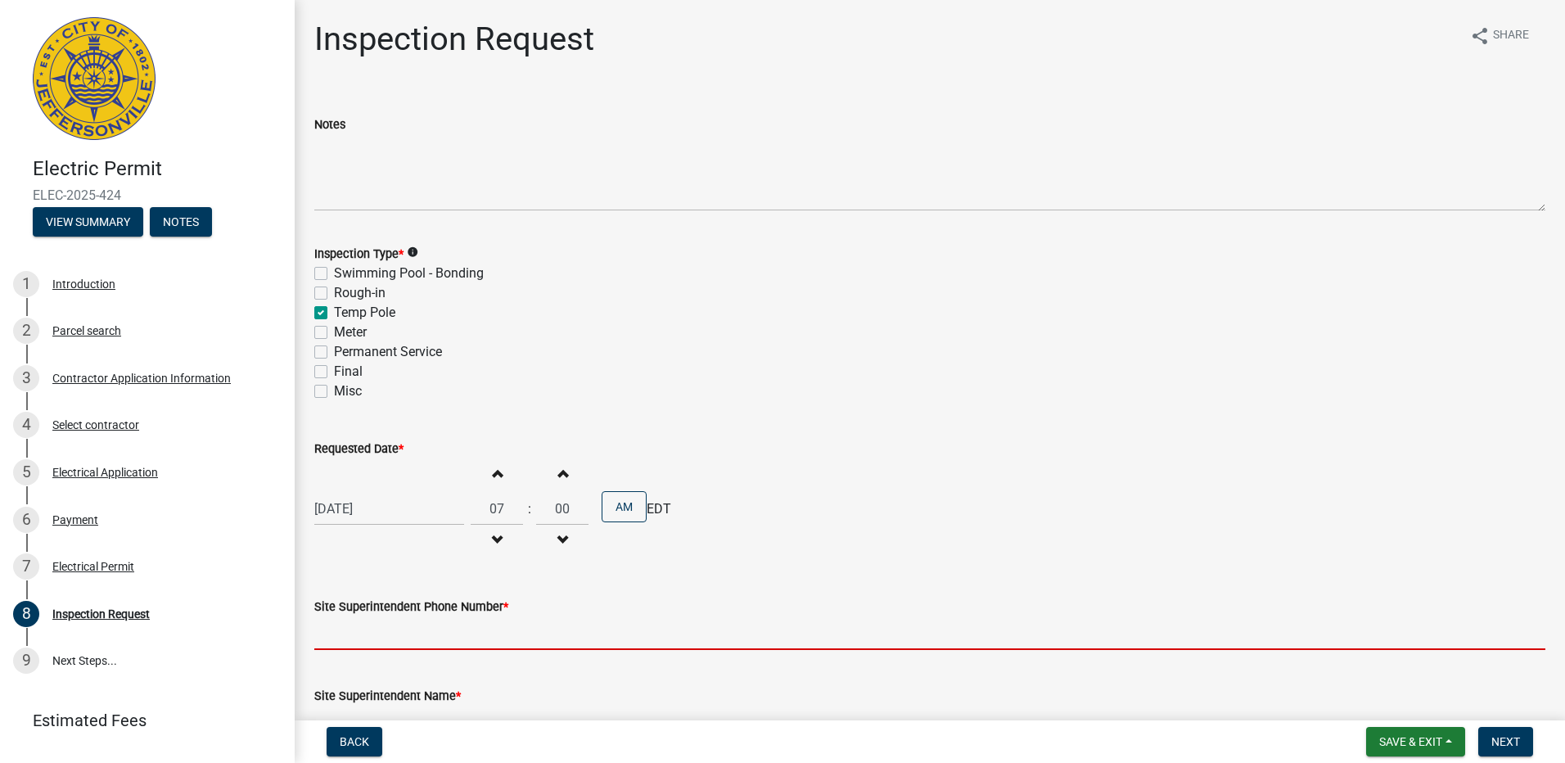
click at [414, 641] on input "Site Superintendent Phone Number *" at bounding box center [929, 633] width 1231 height 34
type input "5023611247"
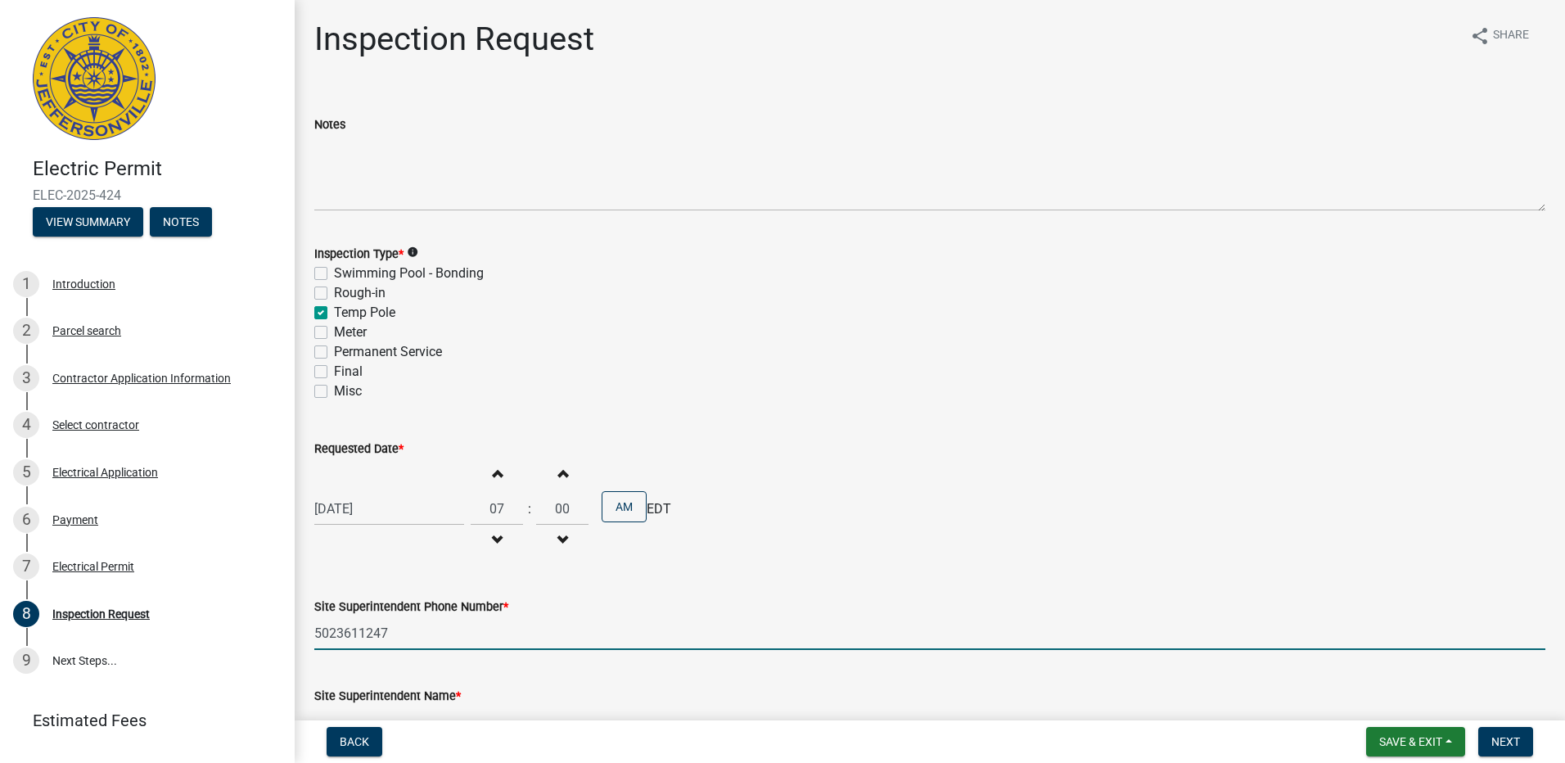
type input "[PERSON_NAME][EMAIL_ADDRESS][PERSON_NAME][DOMAIN_NAME]"
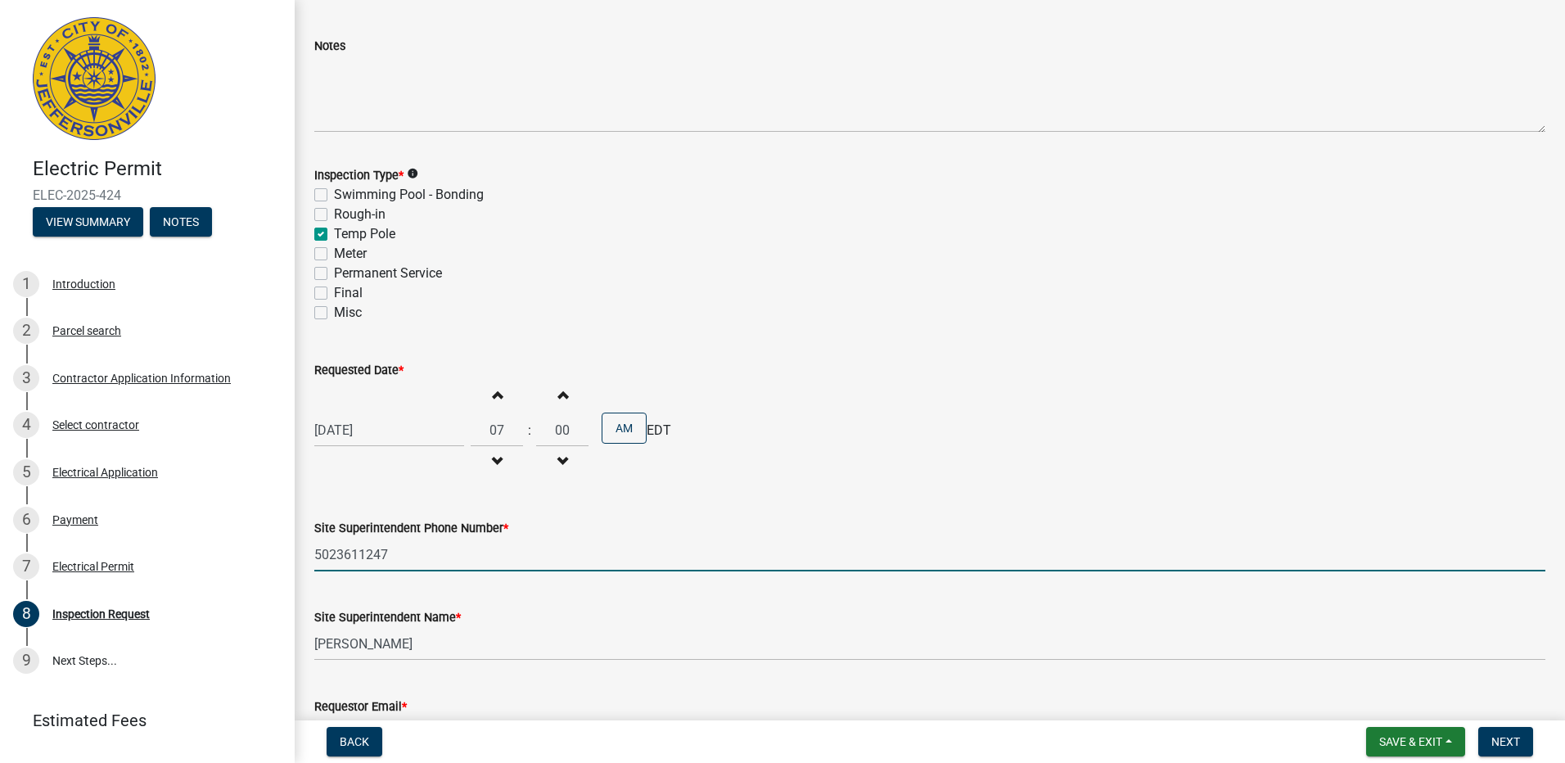
scroll to position [192, 0]
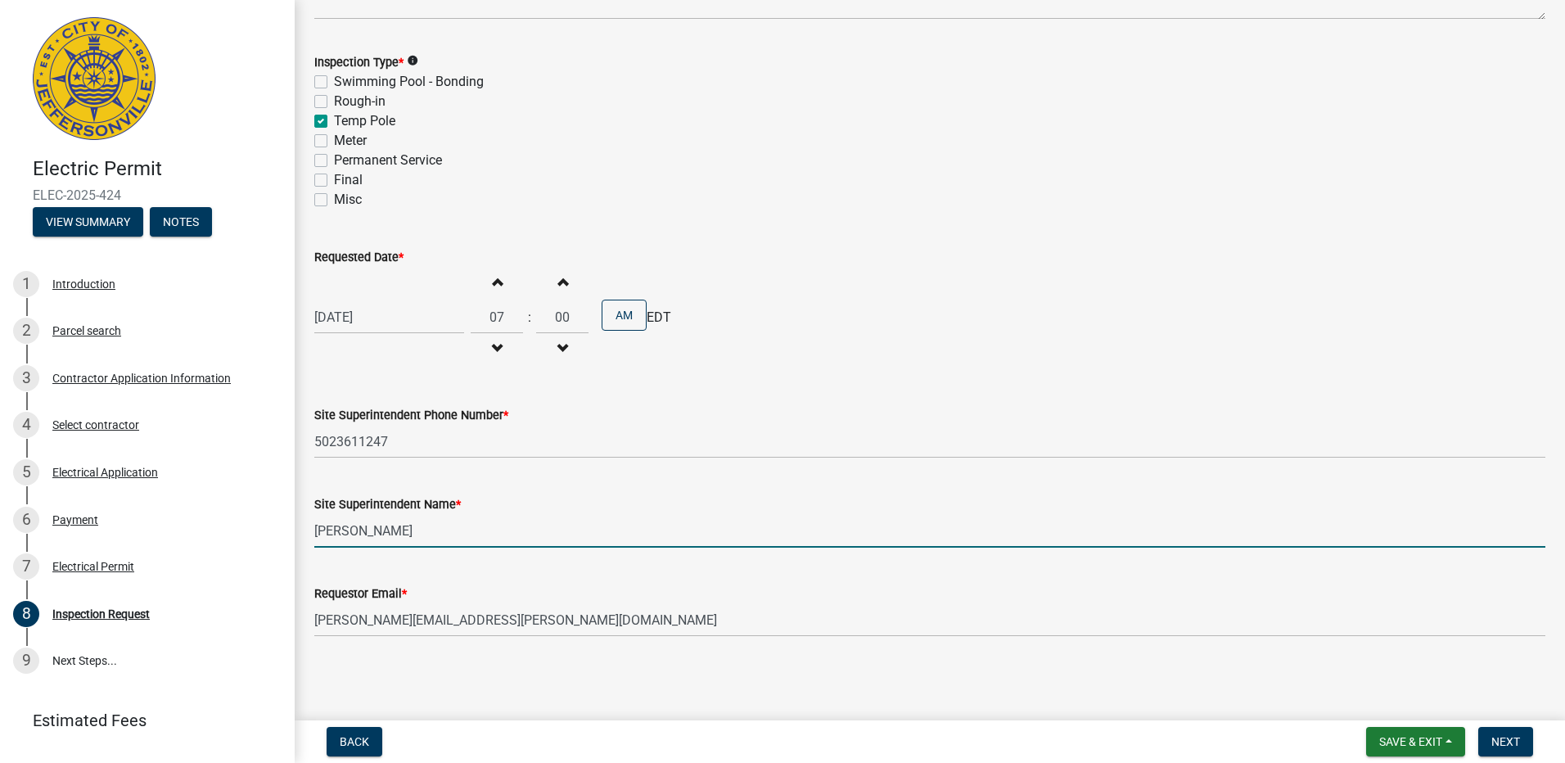
drag, startPoint x: 431, startPoint y: 538, endPoint x: 302, endPoint y: 529, distance: 129.6
click at [302, 529] on div "Site Superintendent Name * [PERSON_NAME]" at bounding box center [929, 509] width 1255 height 76
type input "."
click at [356, 534] on input "." at bounding box center [929, 531] width 1231 height 34
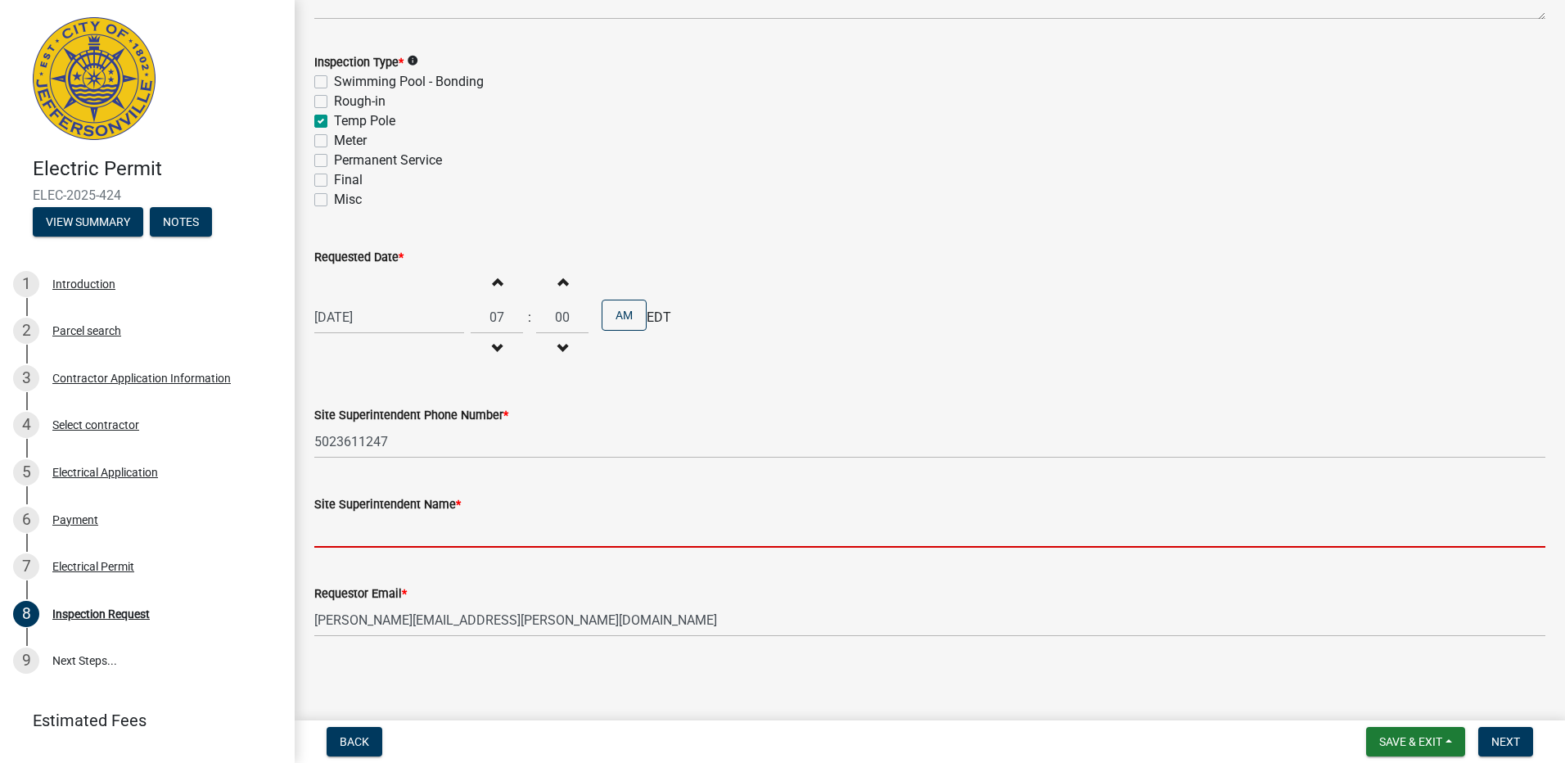
click at [356, 534] on input "Site Superintendent Name *" at bounding box center [929, 531] width 1231 height 34
type input "[PERSON_NAME]"
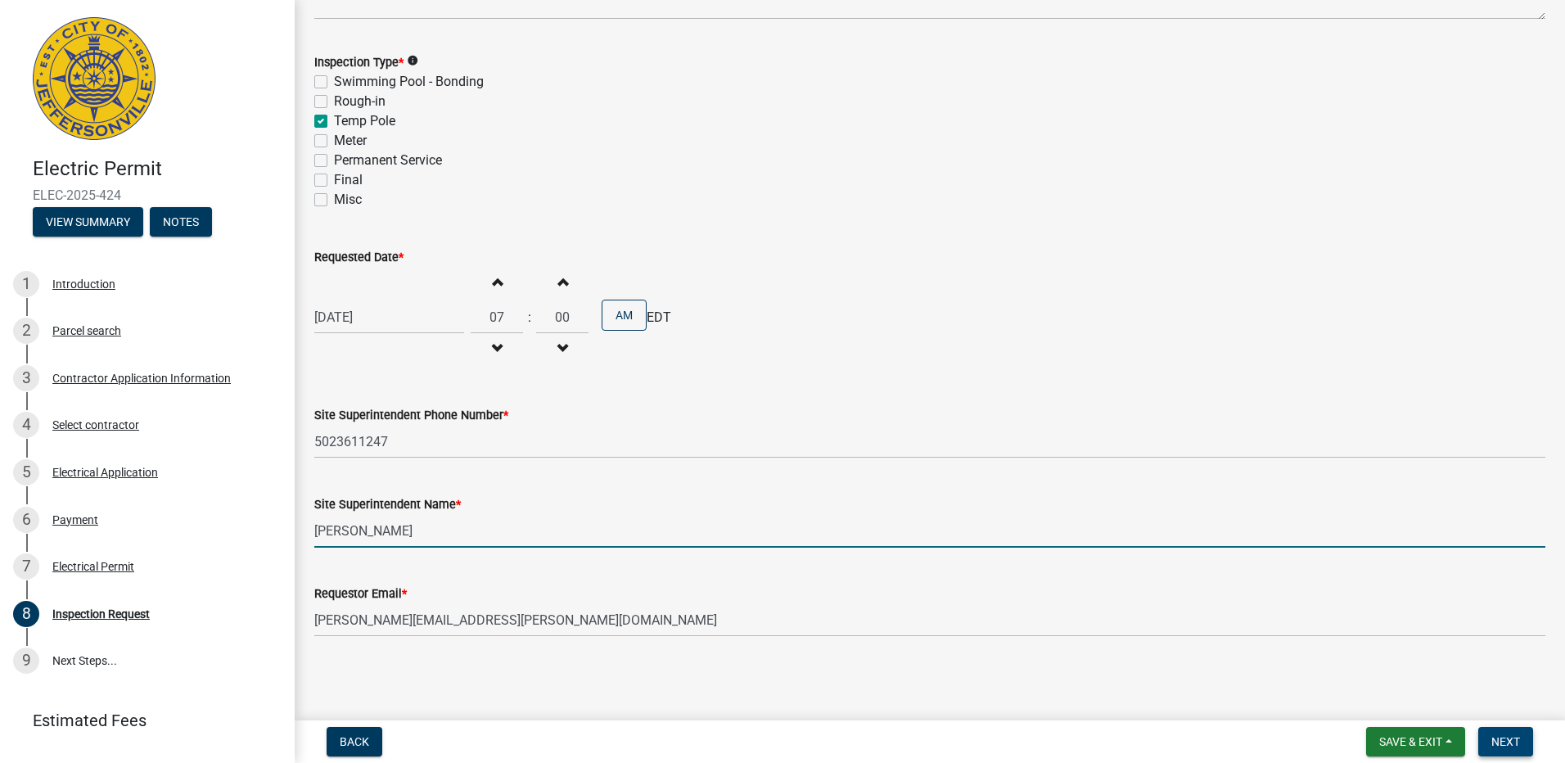
click at [1495, 737] on span "Next" at bounding box center [1505, 741] width 29 height 13
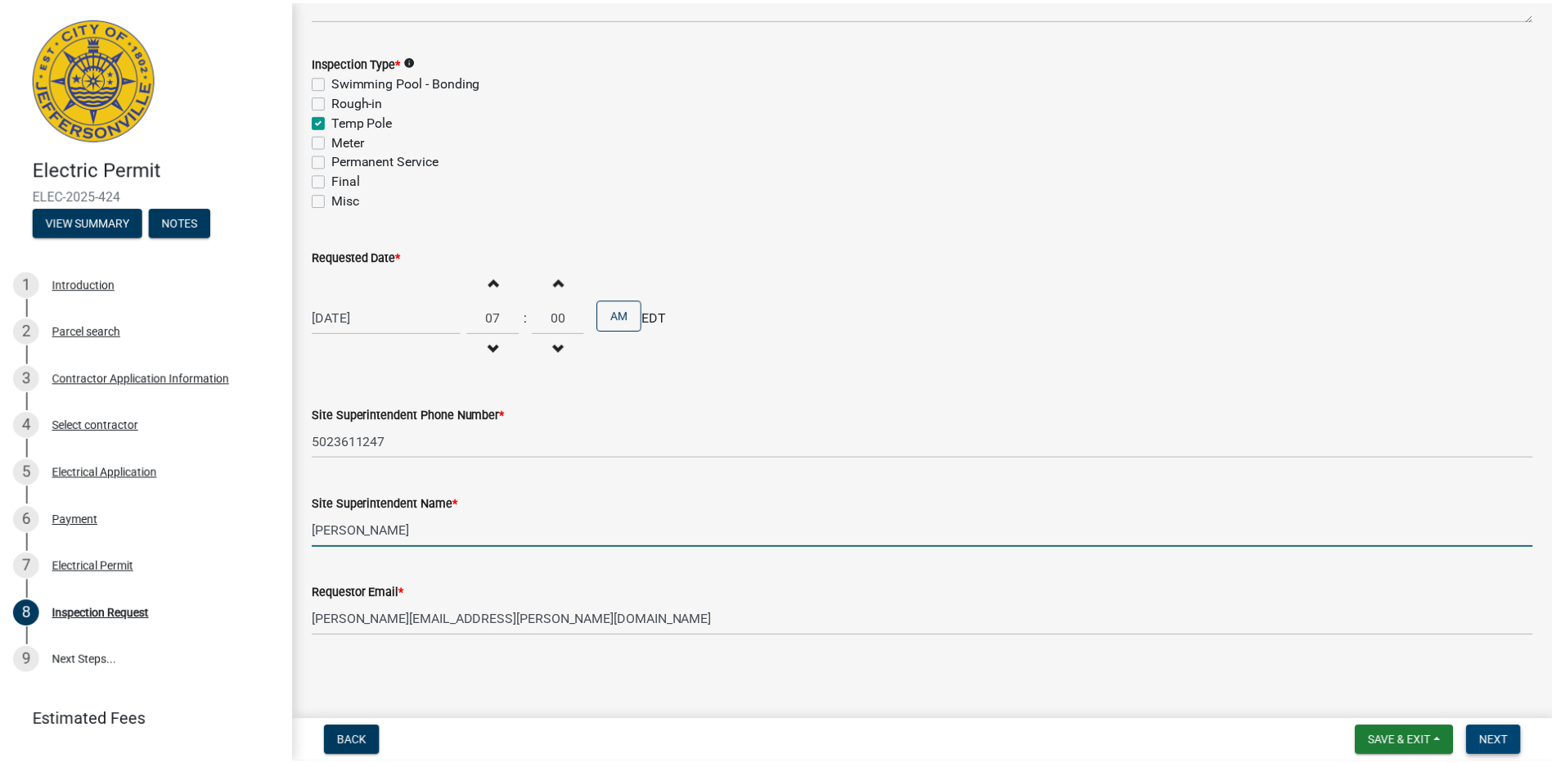
scroll to position [0, 0]
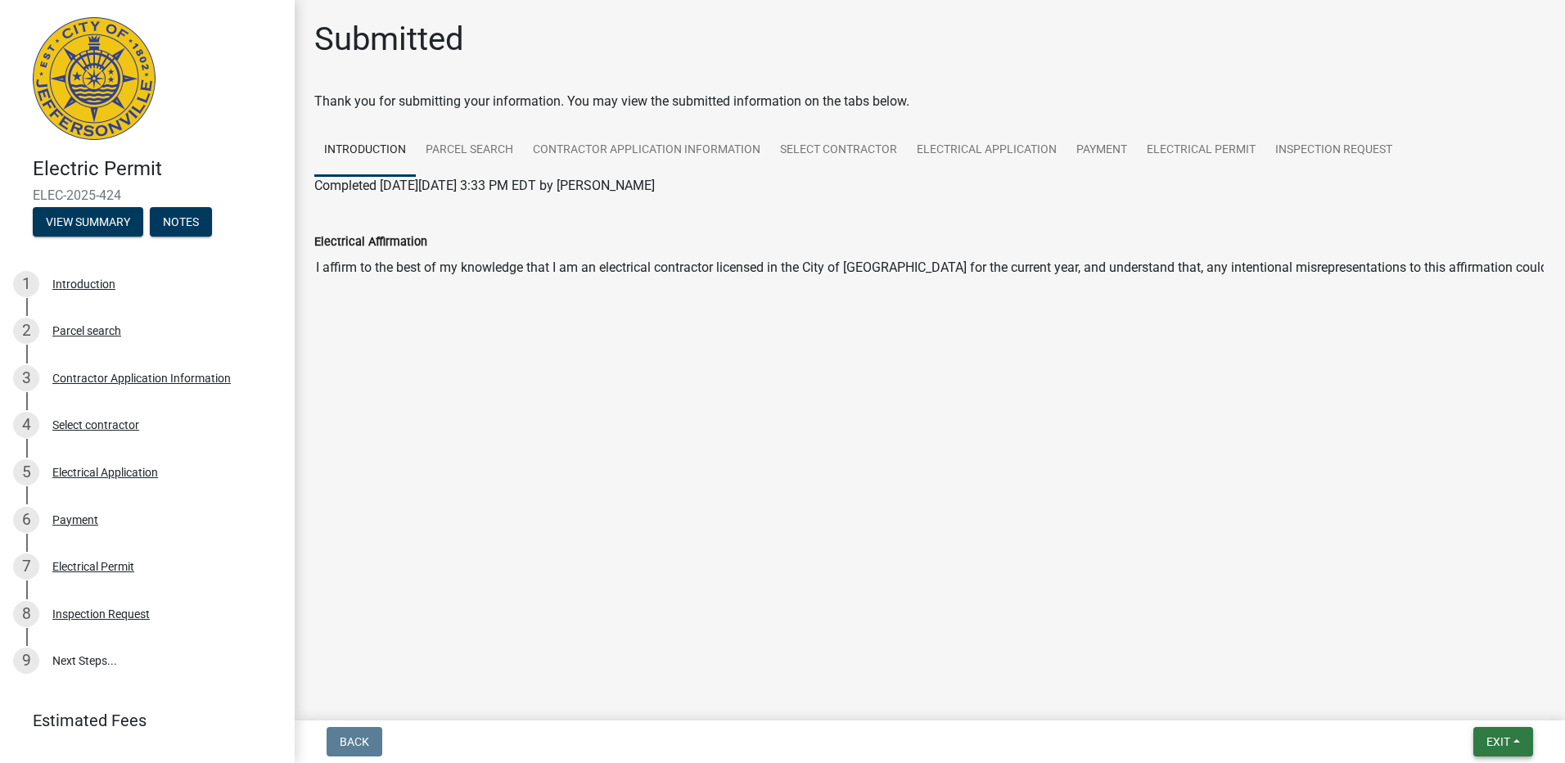
click at [1488, 736] on span "Exit" at bounding box center [1498, 741] width 24 height 13
click at [1449, 702] on button "Save & Exit" at bounding box center [1467, 698] width 131 height 39
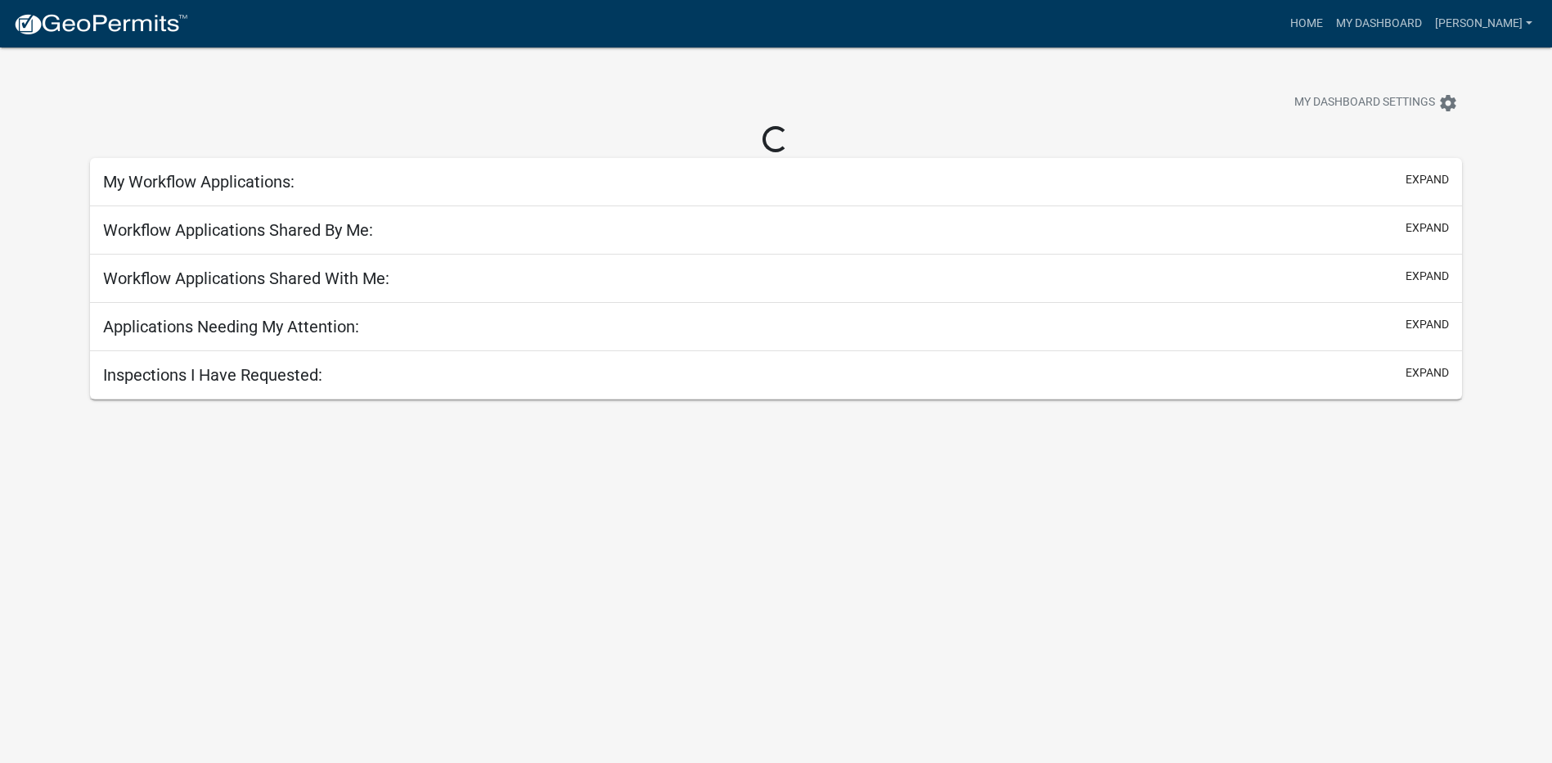
click at [1449, 702] on body "Internet Explorer does NOT work with GeoPermits. Get a new browser for more sec…" at bounding box center [776, 428] width 1552 height 763
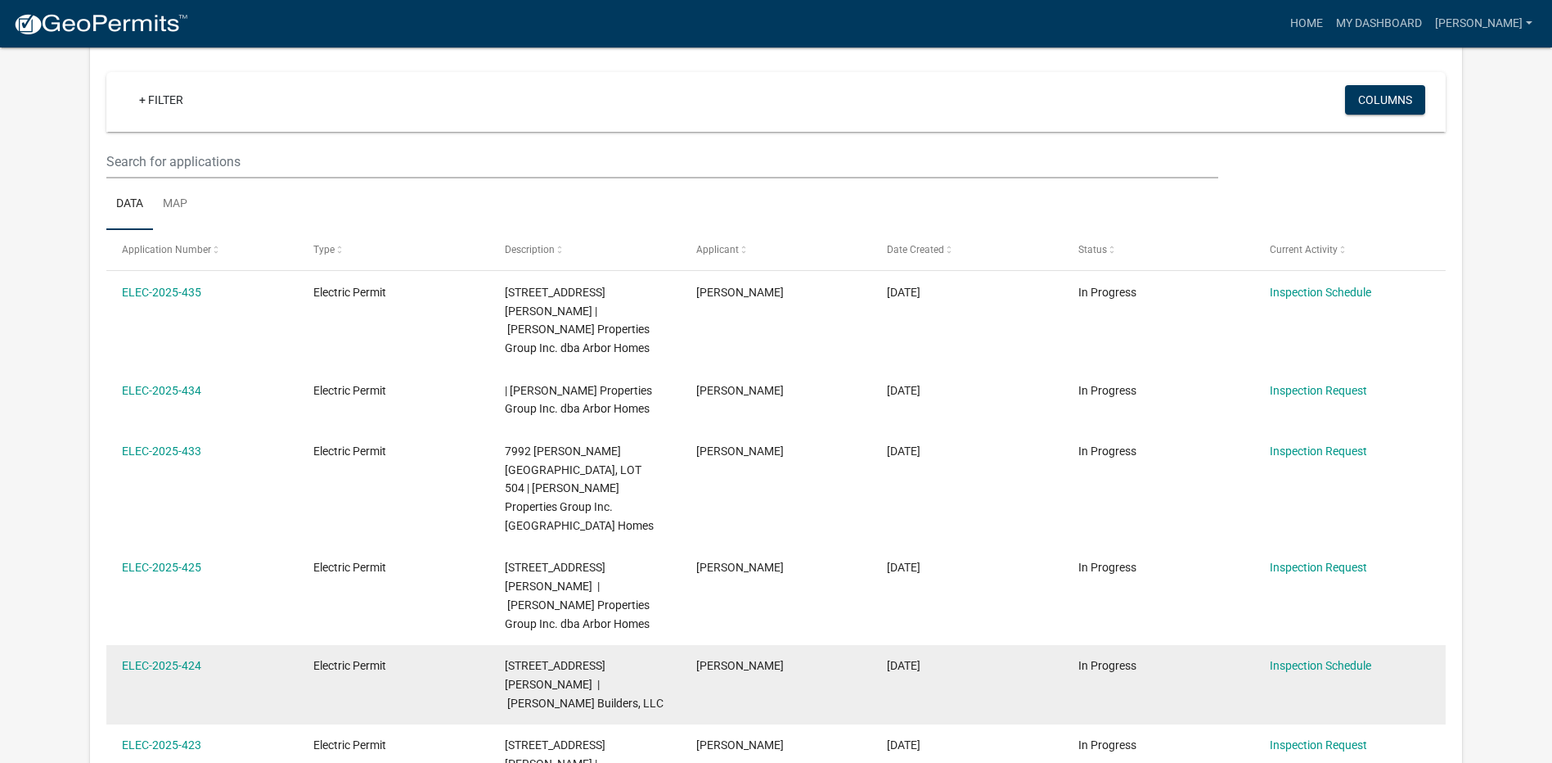
scroll to position [135, 0]
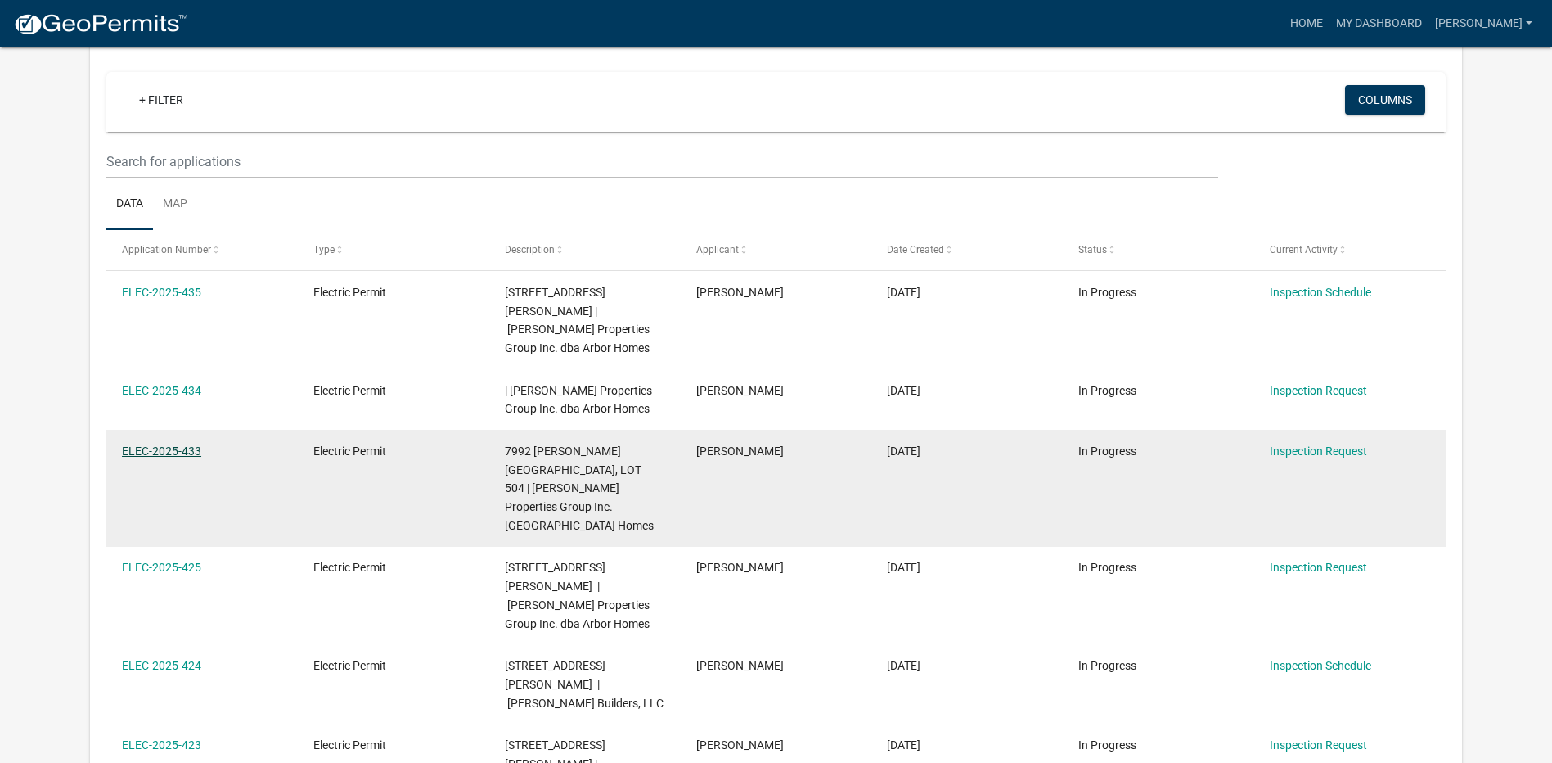
click at [132, 444] on link "ELEC-2025-433" at bounding box center [161, 450] width 79 height 13
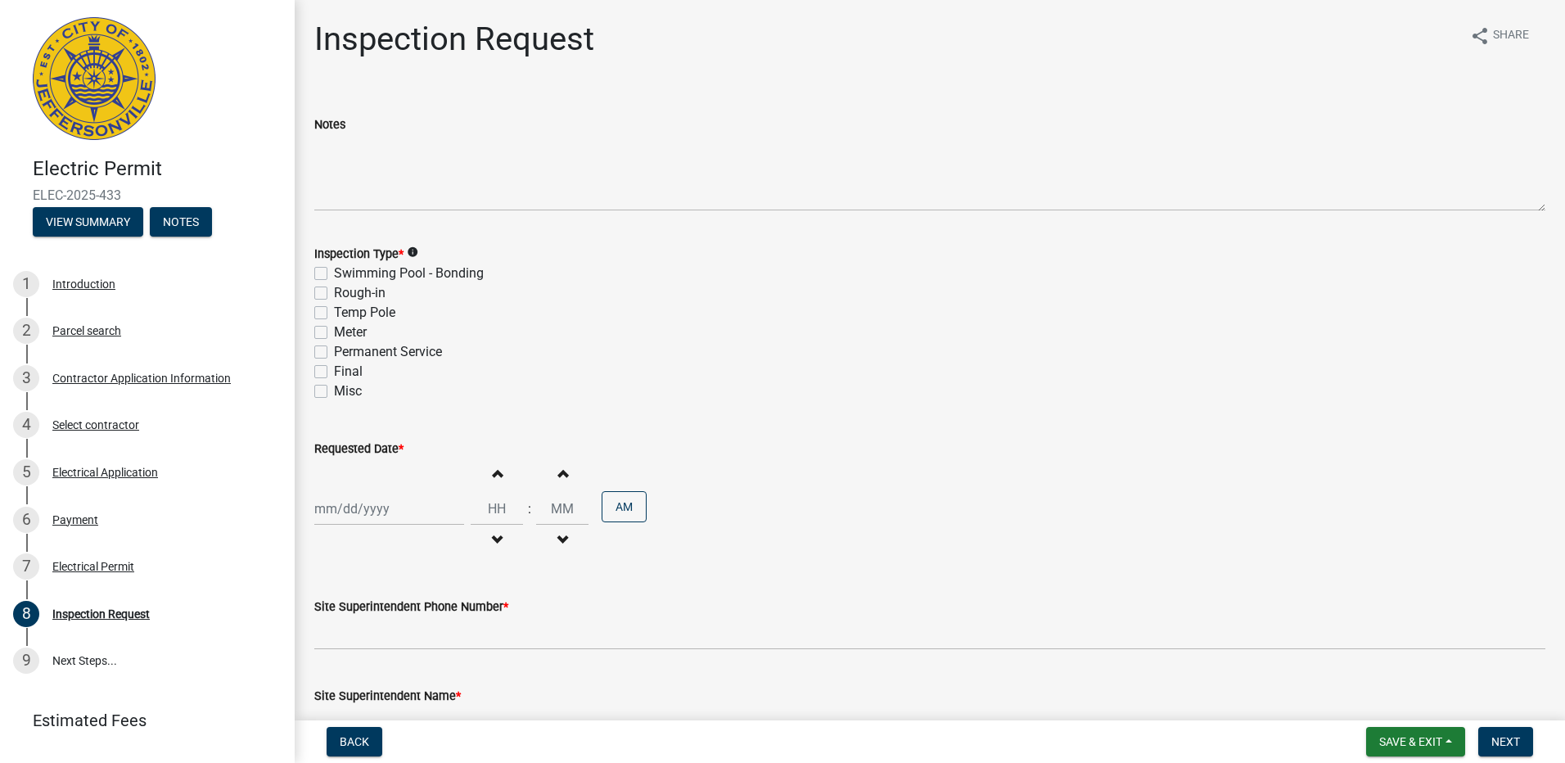
click at [334, 313] on label "Temp Pole" at bounding box center [364, 313] width 61 height 20
click at [334, 313] on input "Temp Pole" at bounding box center [339, 308] width 11 height 11
checkbox input "true"
checkbox input "false"
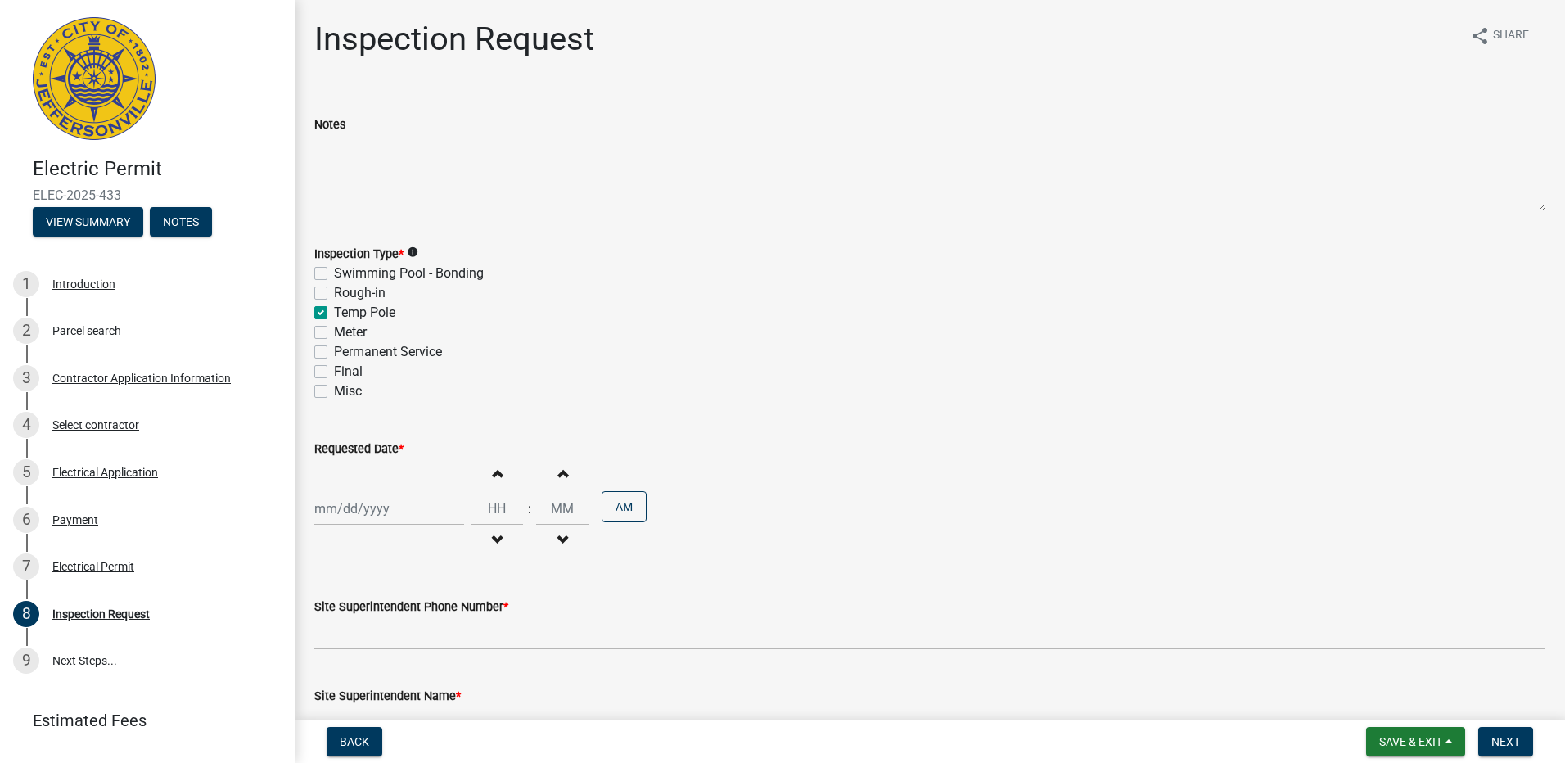
checkbox input "true"
checkbox input "false"
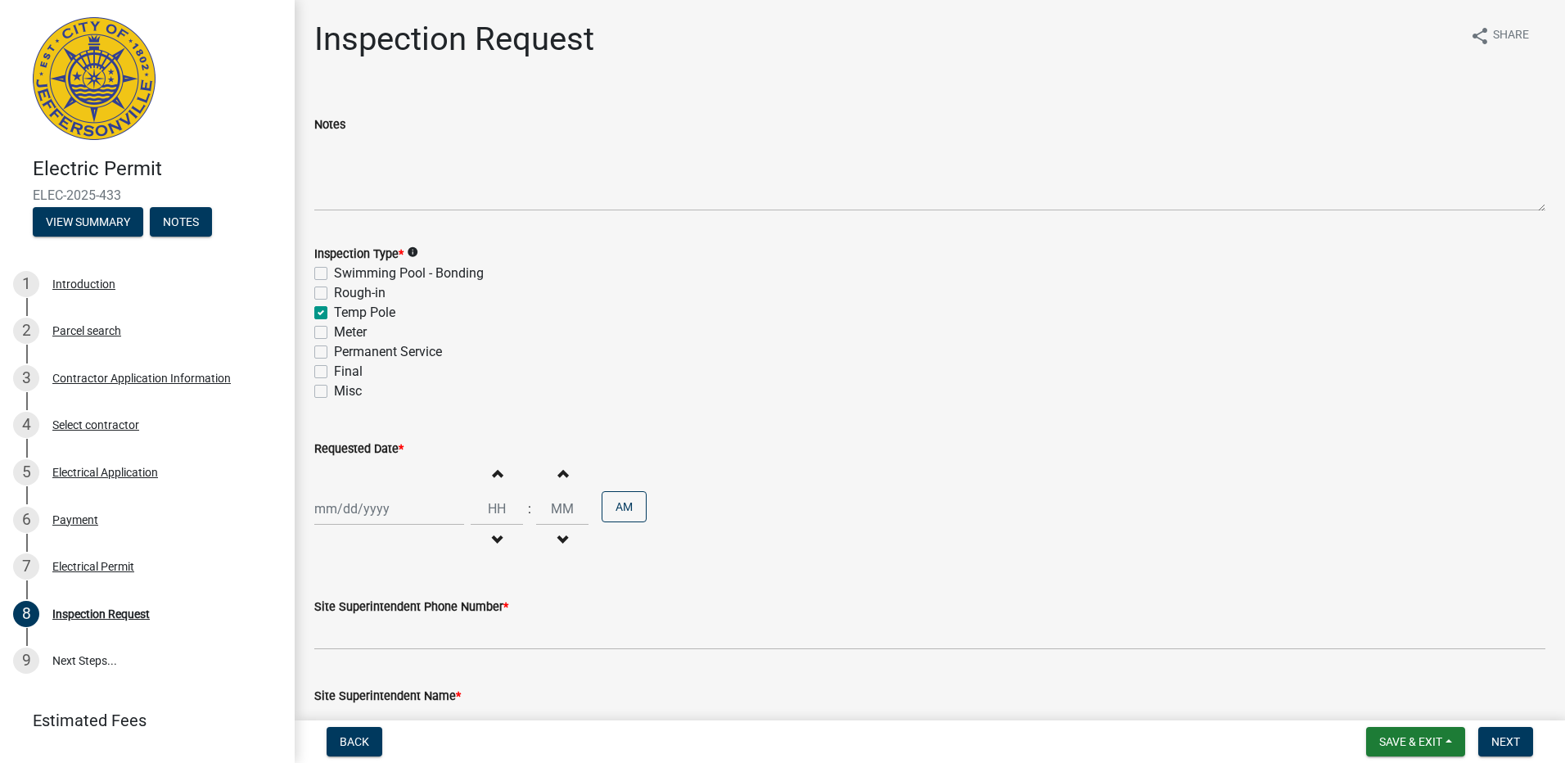
click at [358, 508] on div at bounding box center [389, 509] width 150 height 34
select select "8"
select select "2025"
click at [359, 389] on div "12" at bounding box center [357, 395] width 26 height 26
type input "[DATE]"
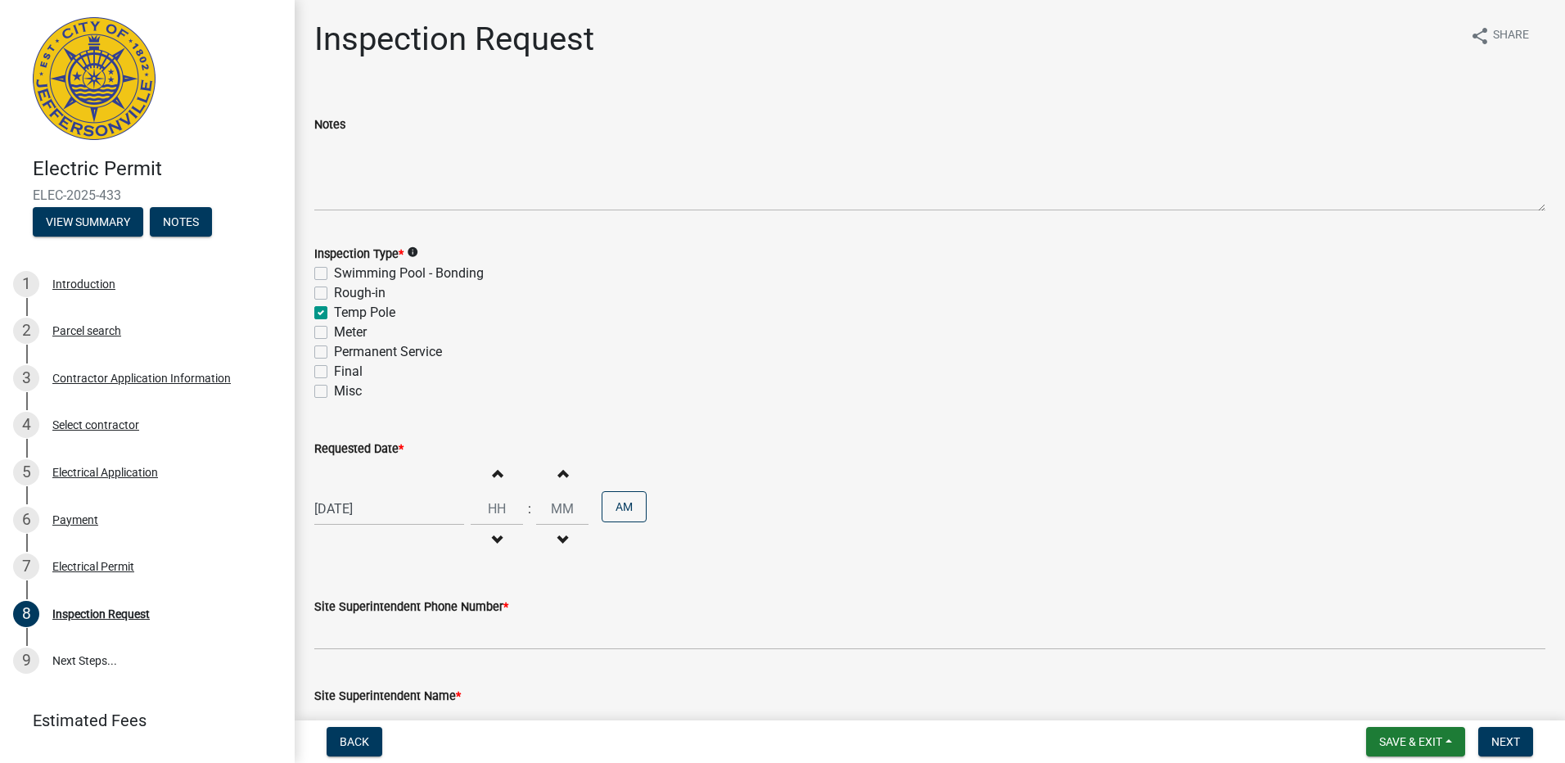
click at [493, 475] on span "button" at bounding box center [497, 472] width 8 height 13
type input "01"
type input "00"
click at [493, 475] on span "button" at bounding box center [497, 472] width 8 height 13
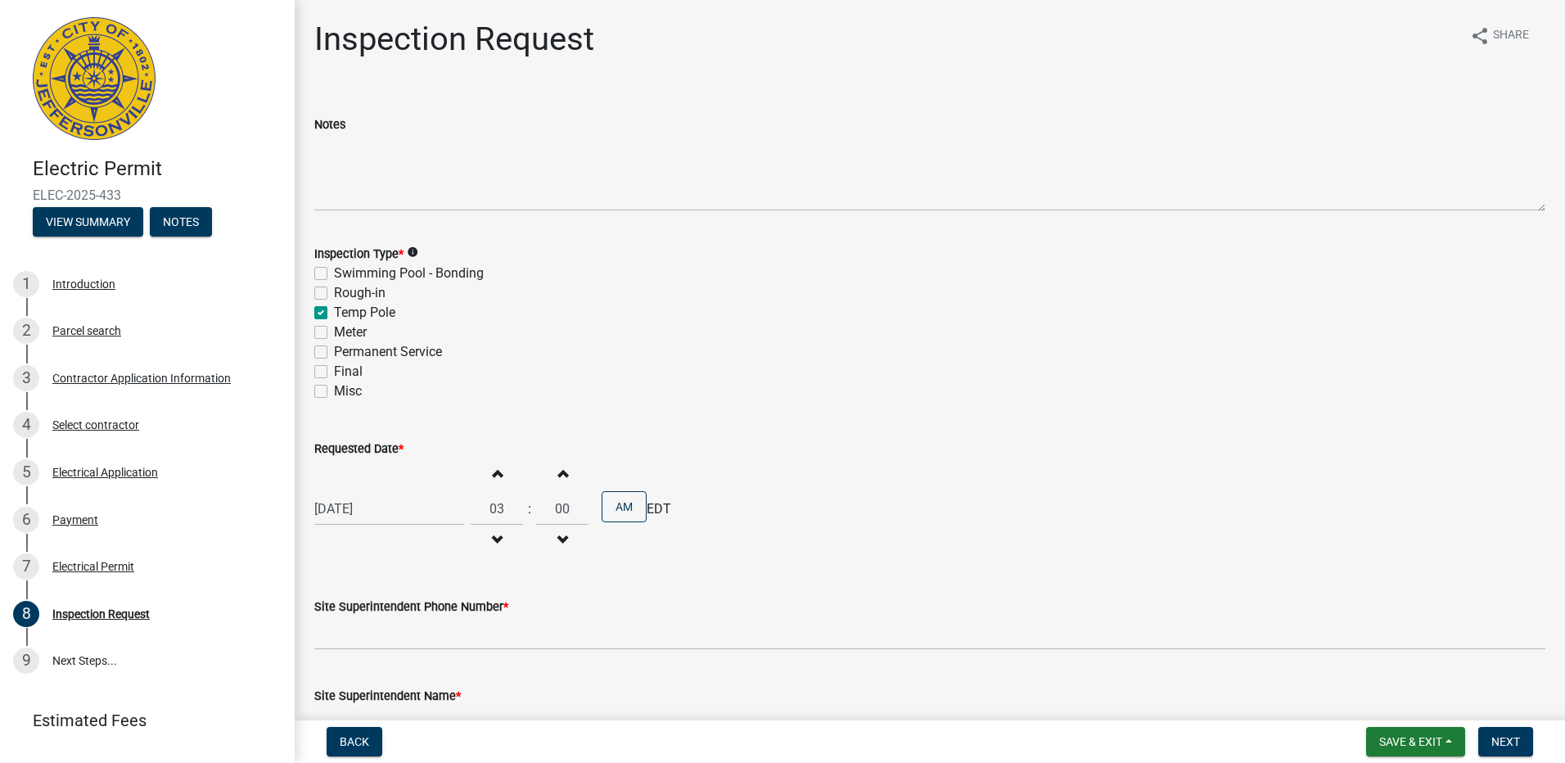
click at [493, 475] on span "button" at bounding box center [497, 472] width 8 height 13
click at [493, 468] on span "button" at bounding box center [497, 472] width 8 height 13
type input "07"
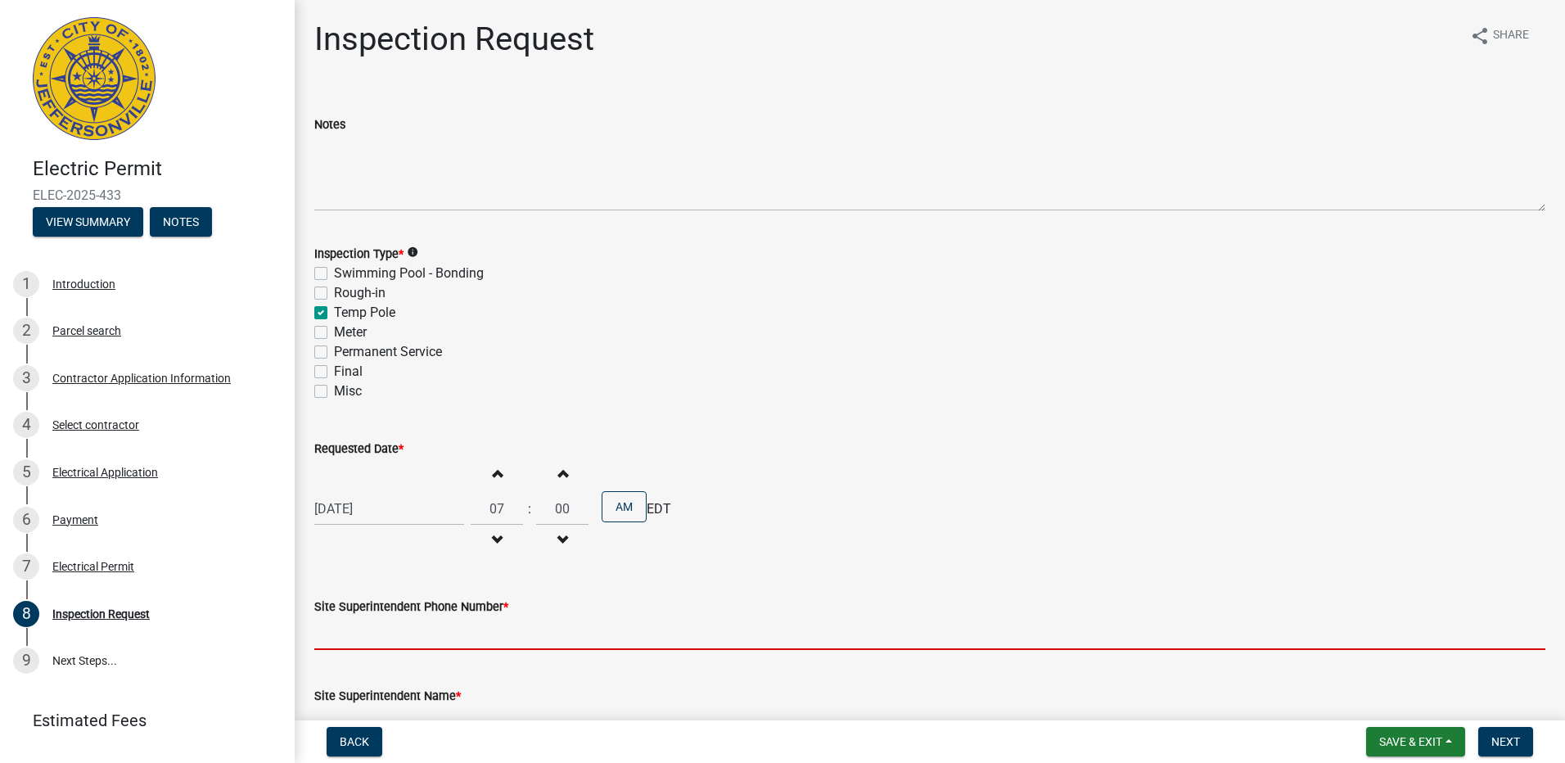
click at [386, 635] on input "Site Superintendent Phone Number *" at bounding box center [929, 633] width 1231 height 34
type input "5023611247"
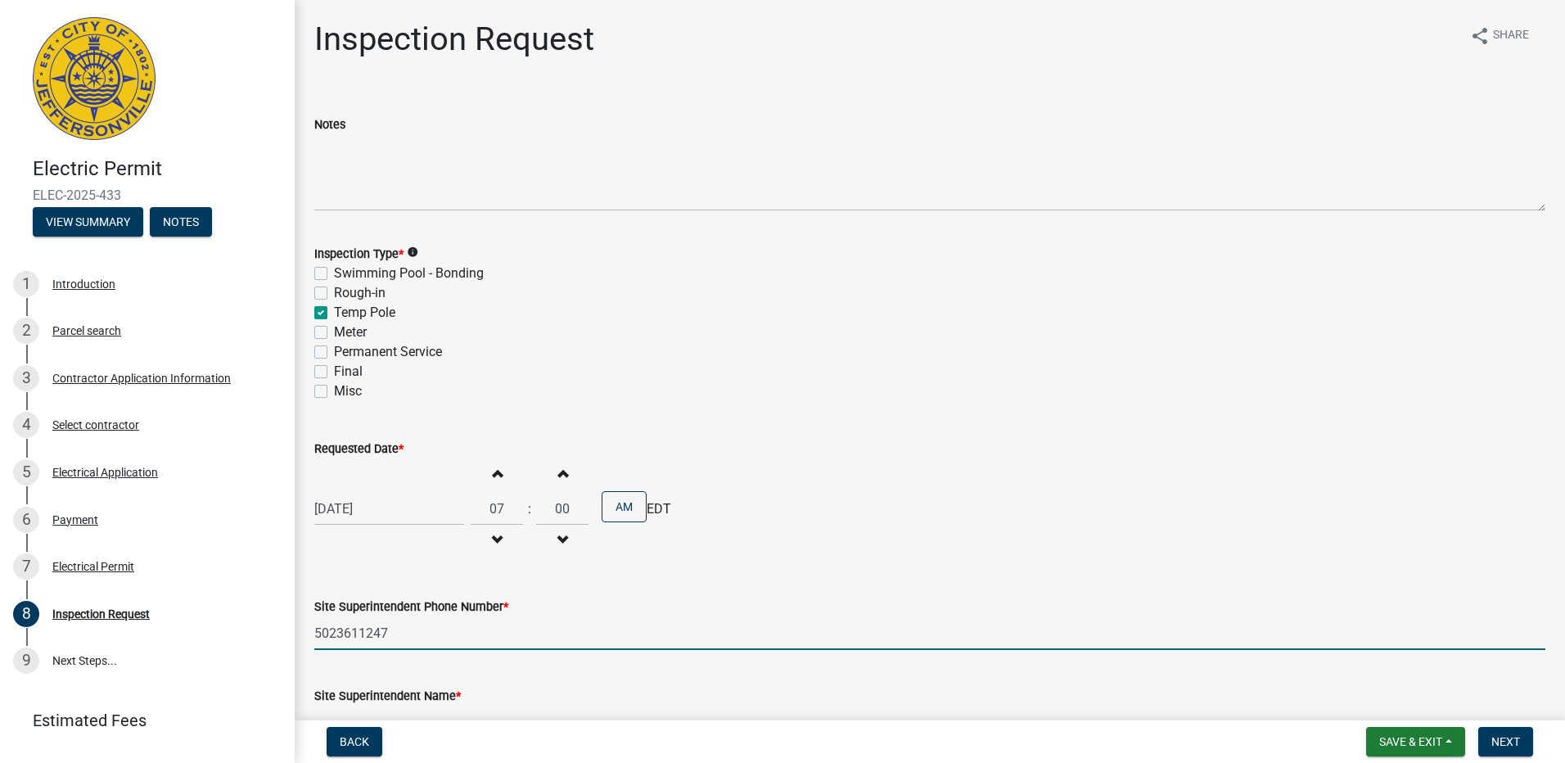
type input "[PERSON_NAME][EMAIL_ADDRESS][PERSON_NAME][DOMAIN_NAME]"
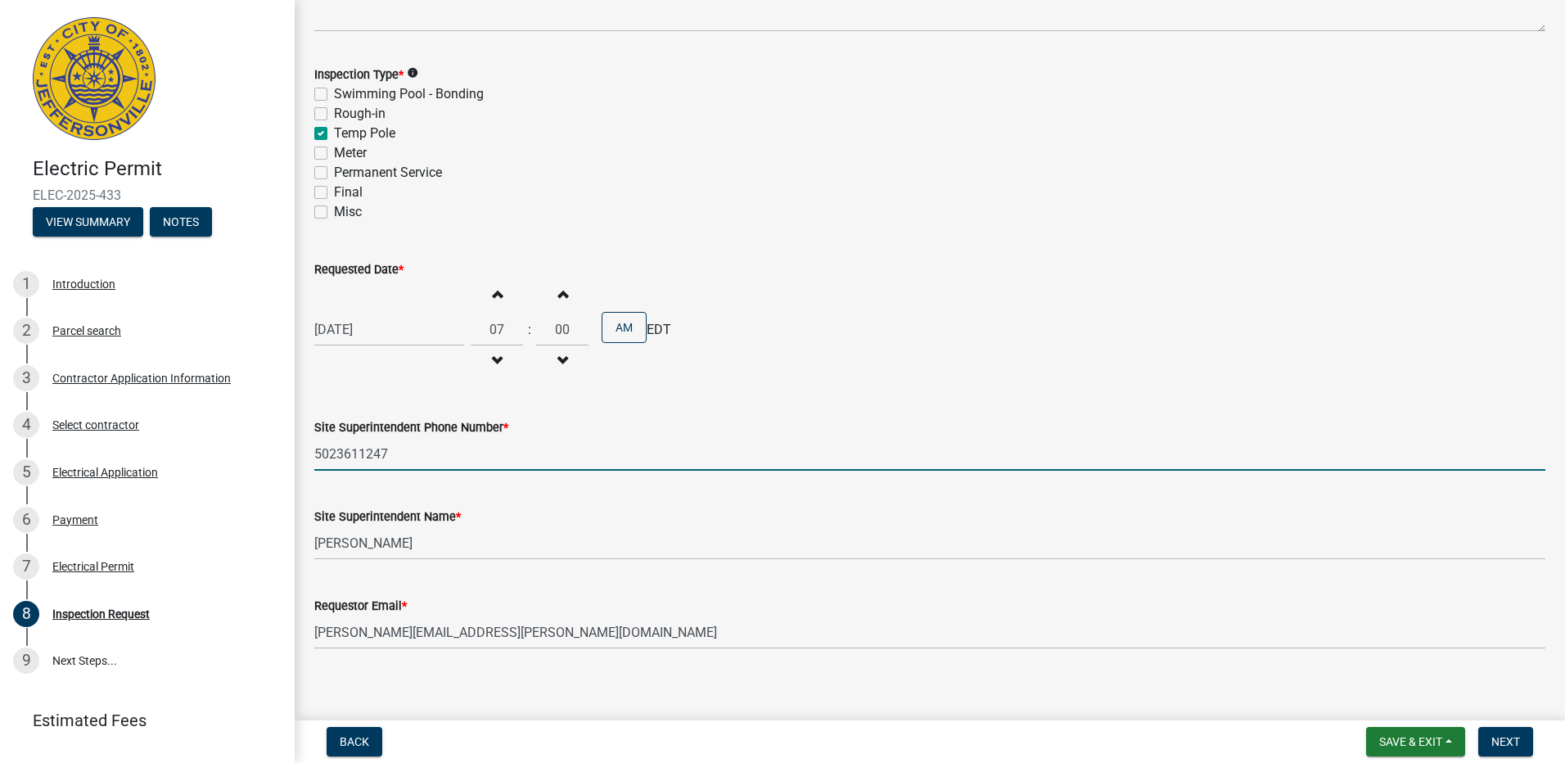
scroll to position [192, 0]
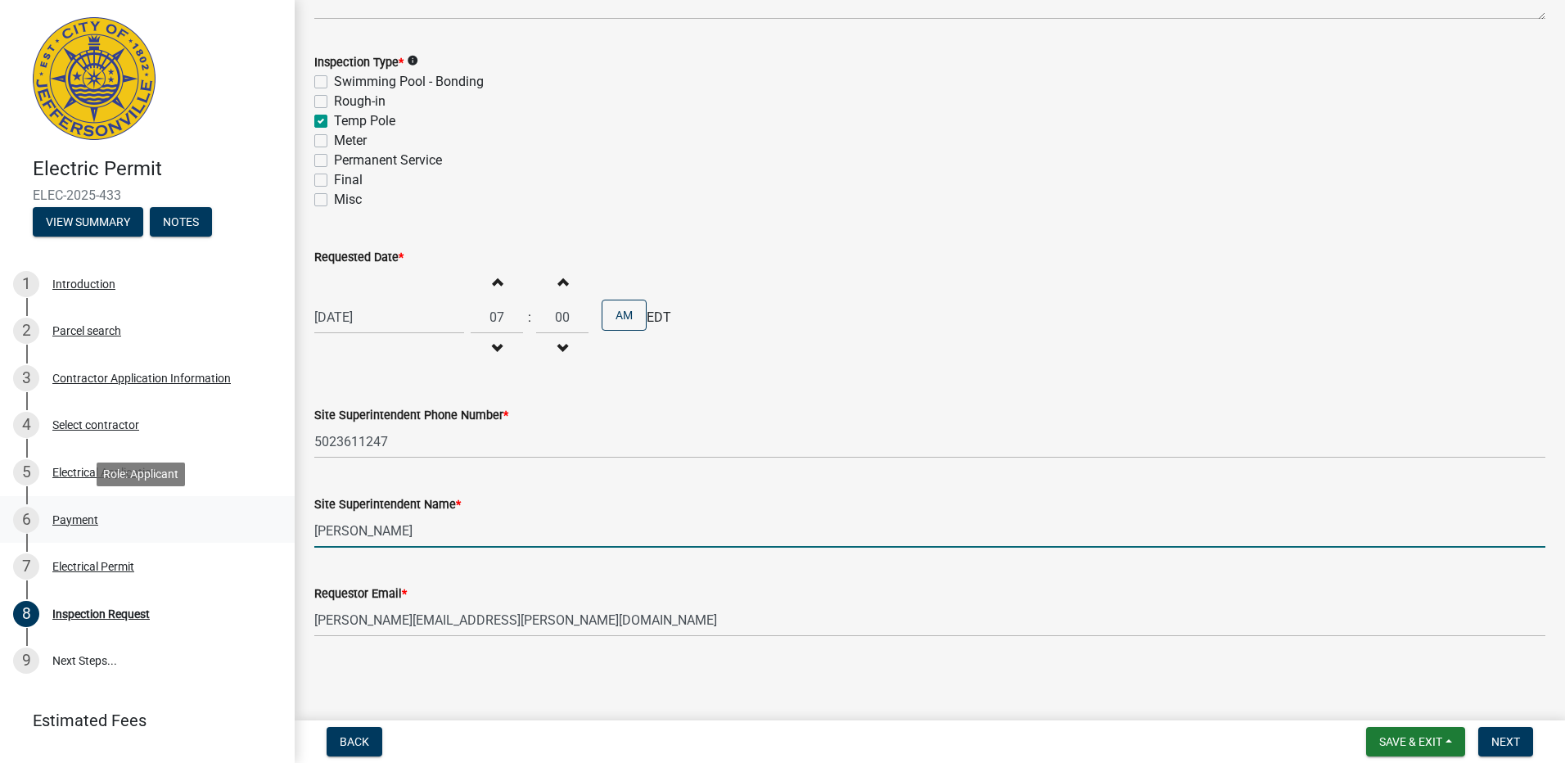
drag, startPoint x: 380, startPoint y: 532, endPoint x: 276, endPoint y: 516, distance: 105.2
click at [276, 516] on div "Electric Permit ELEC-2025-433 View Summary Notes 1 Introduction 2 Parcel search…" at bounding box center [782, 381] width 1565 height 763
type input "."
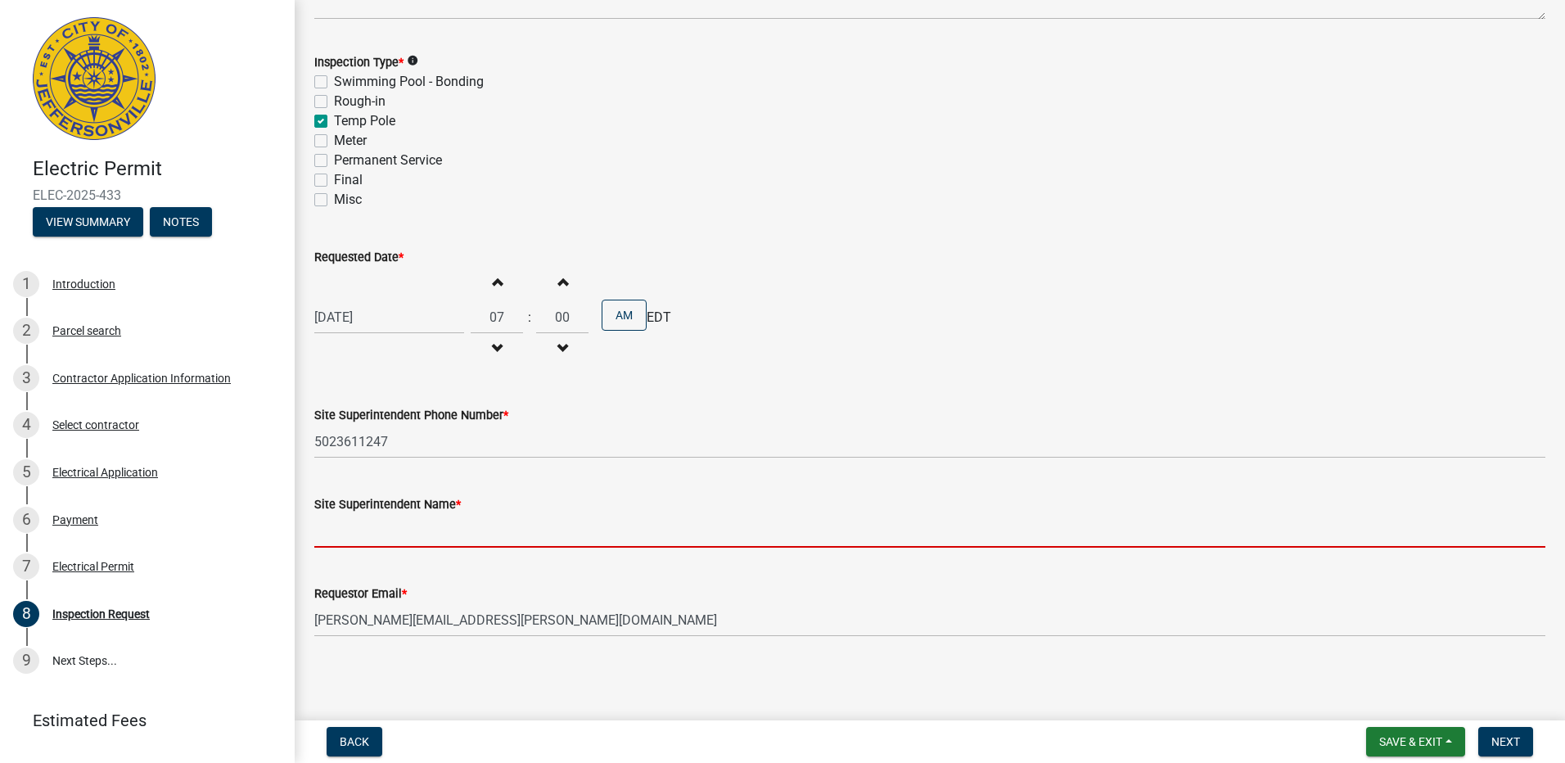
click at [355, 540] on input "Site Superintendent Name *" at bounding box center [929, 531] width 1231 height 34
type input "[PERSON_NAME]"
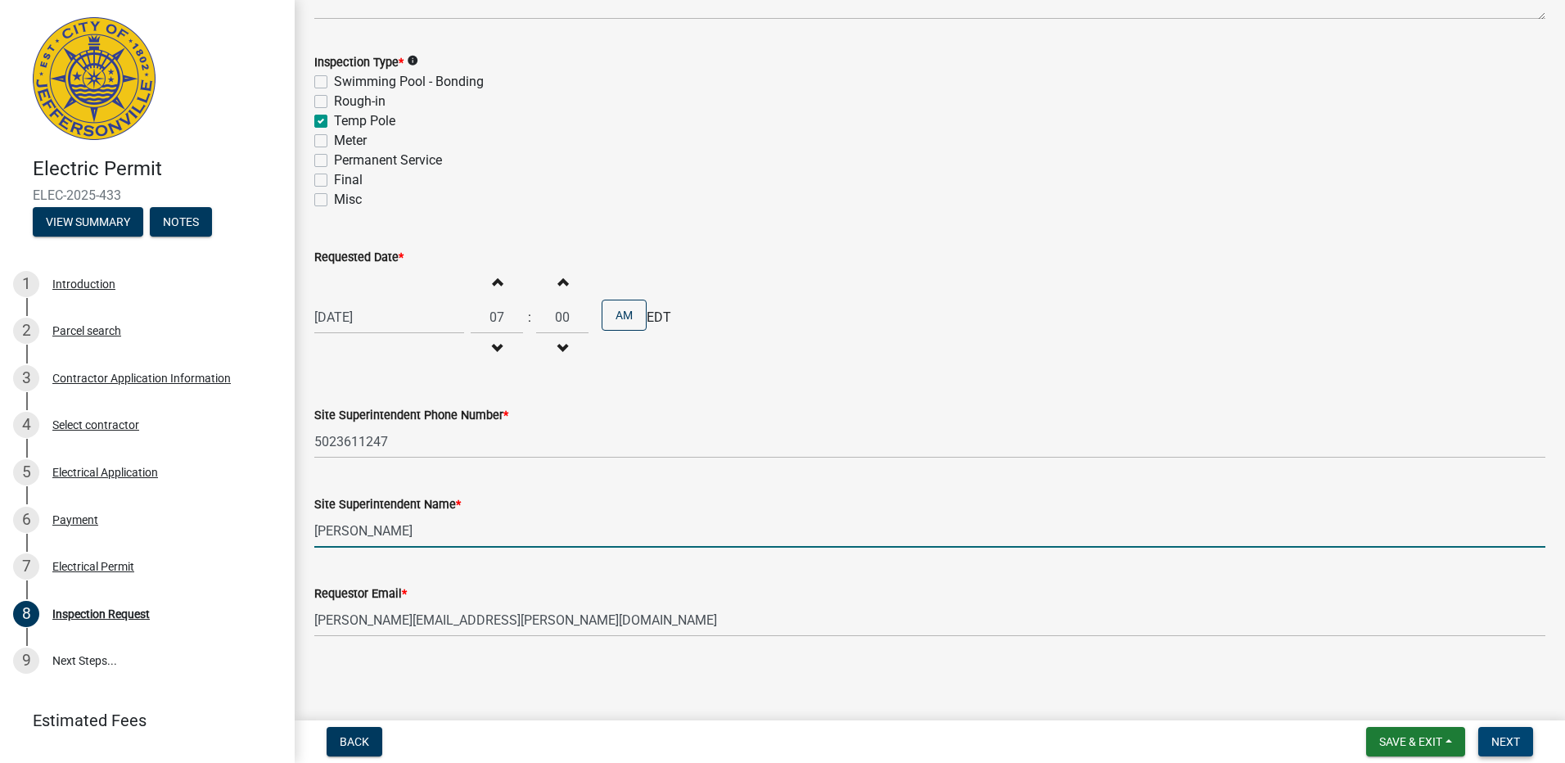
click at [1489, 746] on button "Next" at bounding box center [1505, 741] width 55 height 29
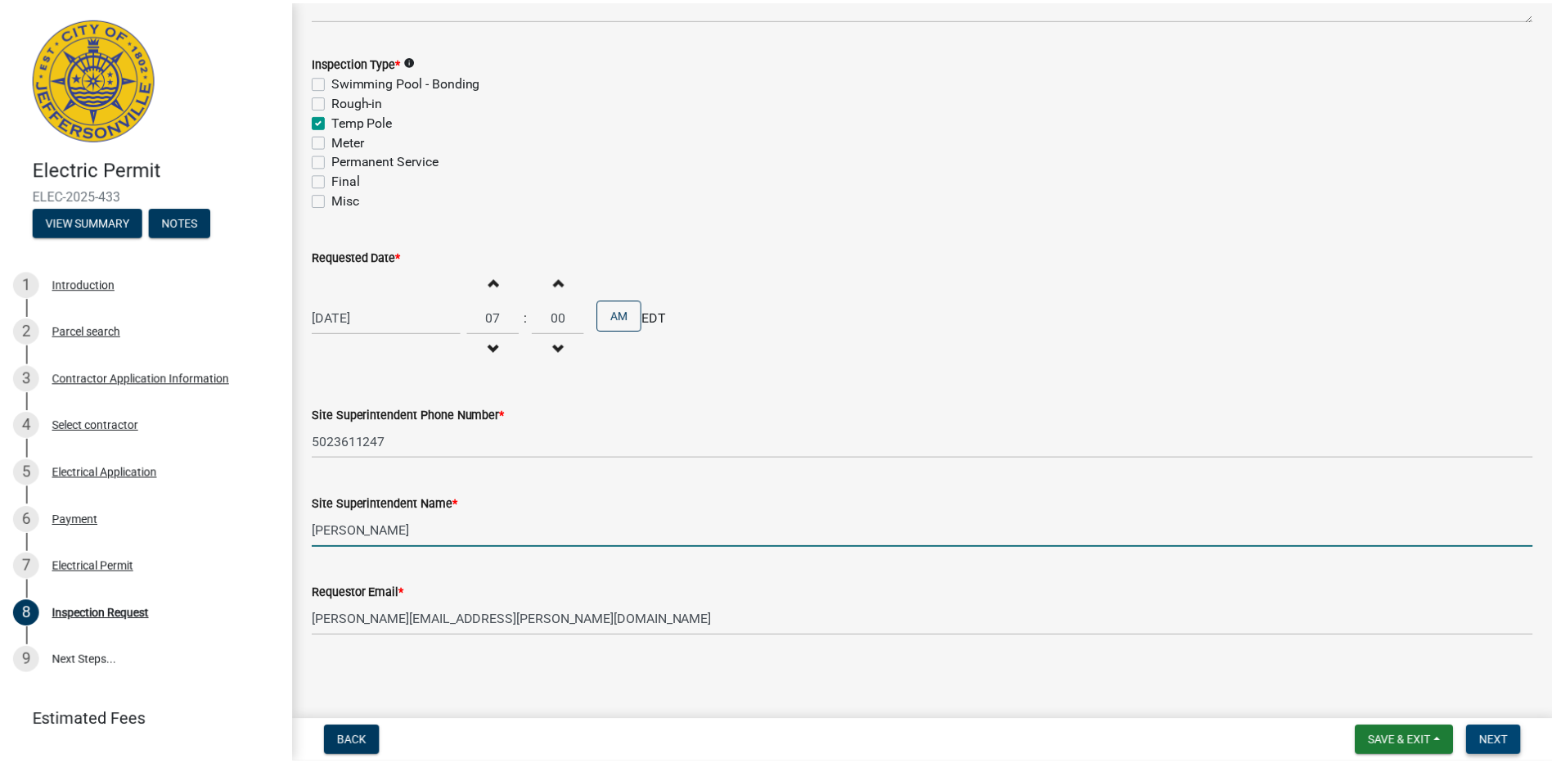
scroll to position [0, 0]
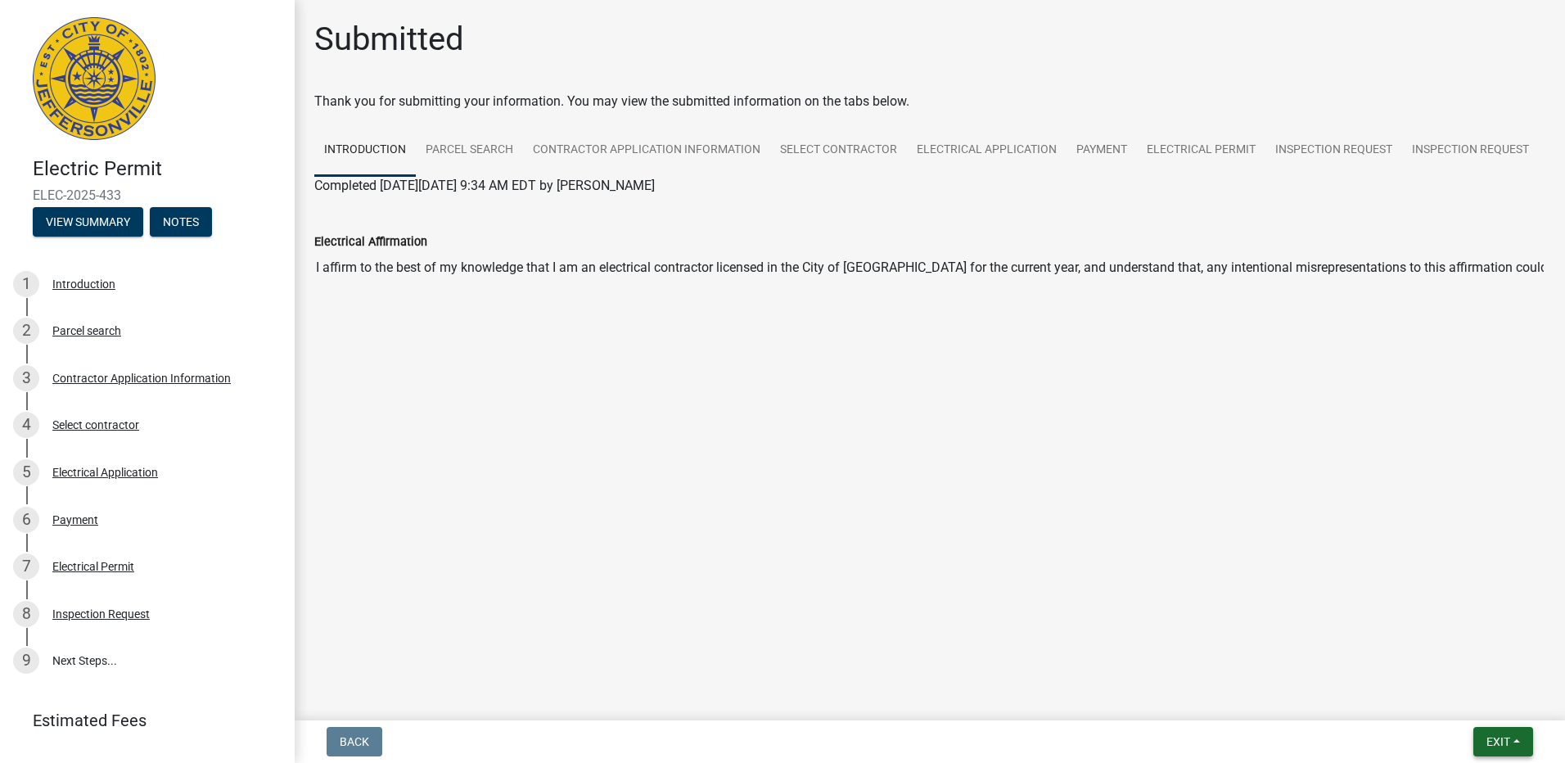
click at [1489, 746] on span "Exit" at bounding box center [1498, 741] width 24 height 13
click at [1469, 705] on button "Save & Exit" at bounding box center [1467, 698] width 131 height 39
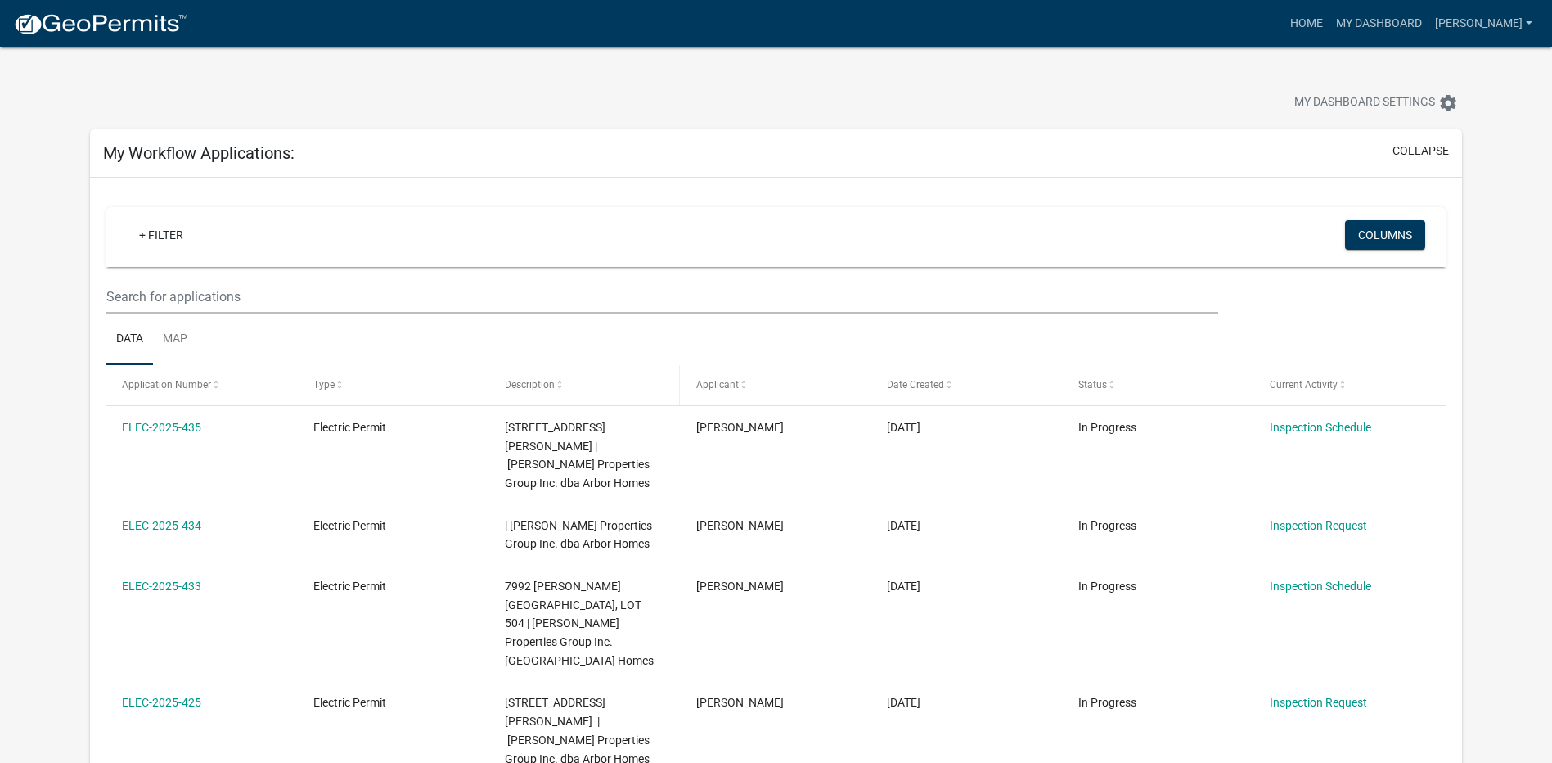
click at [604, 399] on datatable-header-cell "Description" at bounding box center [585, 384] width 192 height 39
